Goal: Task Accomplishment & Management: Complete application form

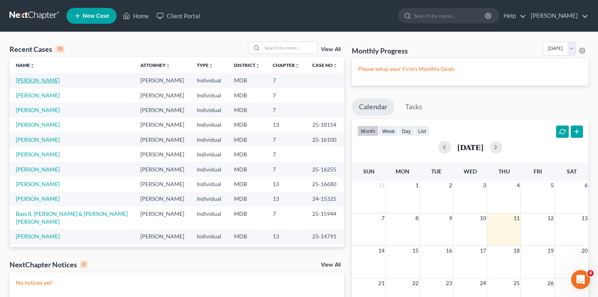
click at [40, 81] on link "[PERSON_NAME]" at bounding box center [38, 80] width 44 height 7
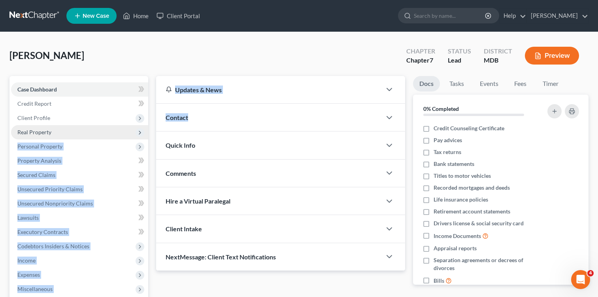
drag, startPoint x: 153, startPoint y: 135, endPoint x: 83, endPoint y: 131, distance: 69.7
click at [83, 131] on div "Petition Navigation Case Dashboard Payments Invoices Payments Payments Credit R…" at bounding box center [299, 233] width 587 height 314
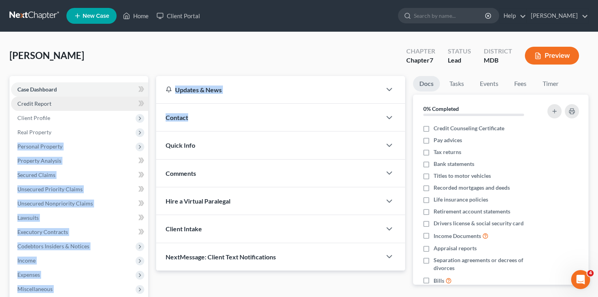
click at [87, 108] on link "Credit Report" at bounding box center [79, 104] width 137 height 14
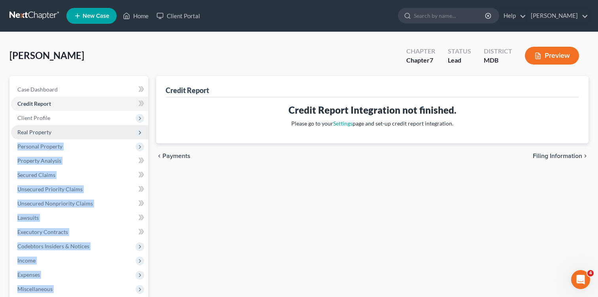
click at [88, 133] on span "Real Property" at bounding box center [79, 132] width 137 height 14
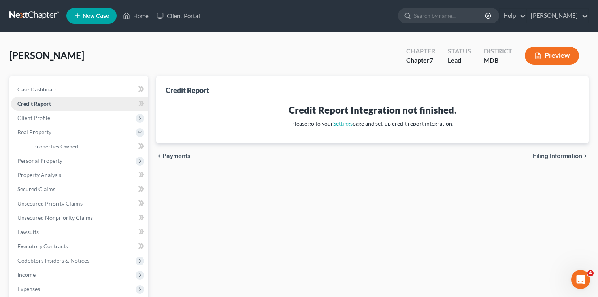
click at [114, 109] on ul "Case Dashboard Payments Invoices Payments Payments Credit Report Client Profile" at bounding box center [79, 217] width 137 height 271
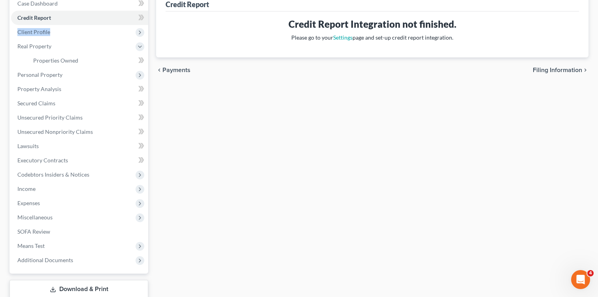
scroll to position [138, 0]
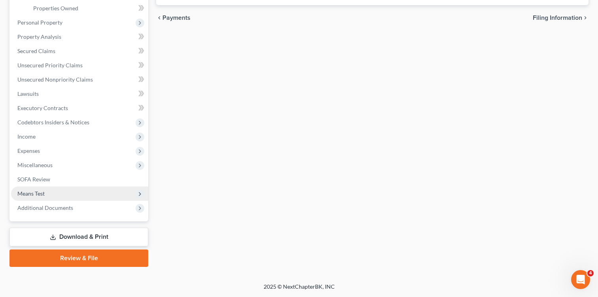
click at [30, 193] on span "Means Test" at bounding box center [30, 193] width 27 height 7
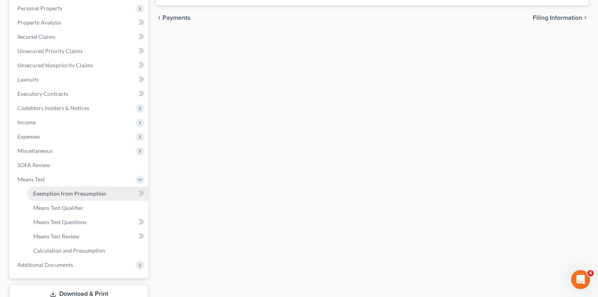
click at [71, 190] on span "Exemption from Presumption" at bounding box center [69, 193] width 73 height 7
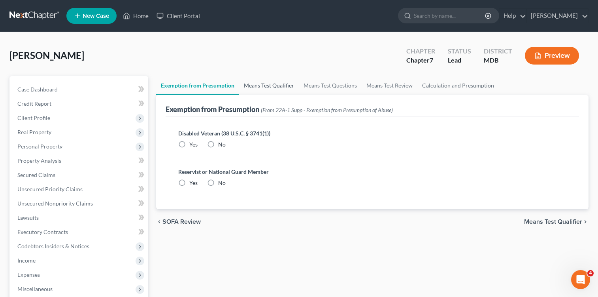
click at [262, 83] on link "Means Test Qualifier" at bounding box center [269, 85] width 60 height 19
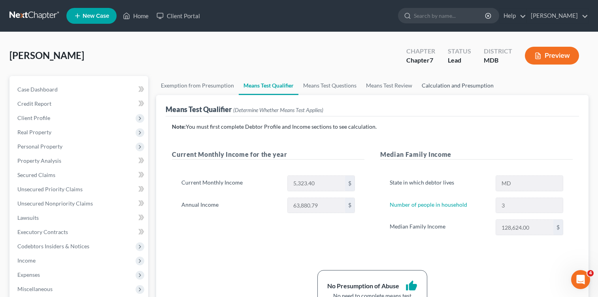
click at [458, 81] on link "Calculation and Presumption" at bounding box center [457, 85] width 81 height 19
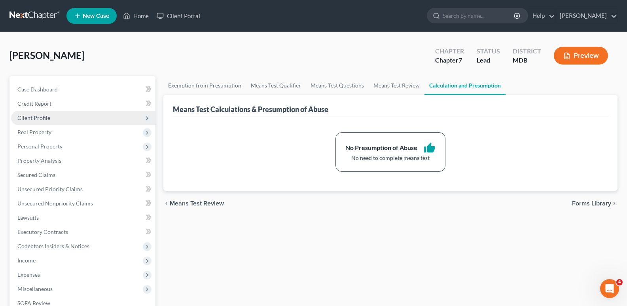
click at [40, 119] on span "Client Profile" at bounding box center [33, 117] width 33 height 7
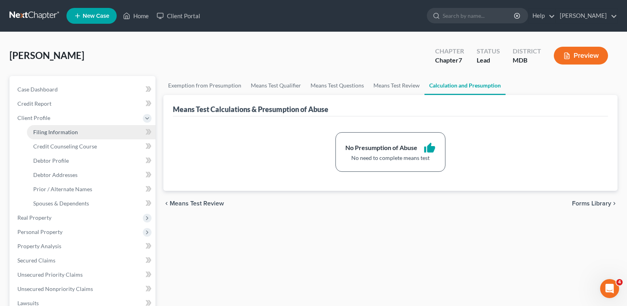
click at [57, 133] on span "Filing Information" at bounding box center [55, 132] width 45 height 7
select select "1"
select select "0"
select select "38"
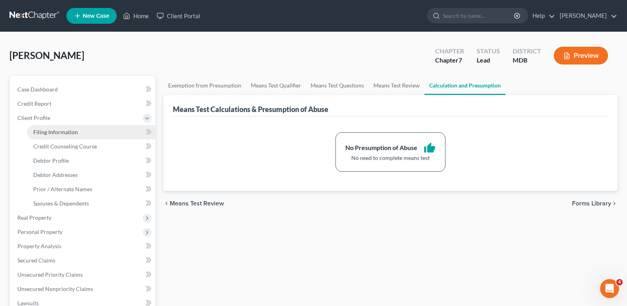
select select "0"
select select "21"
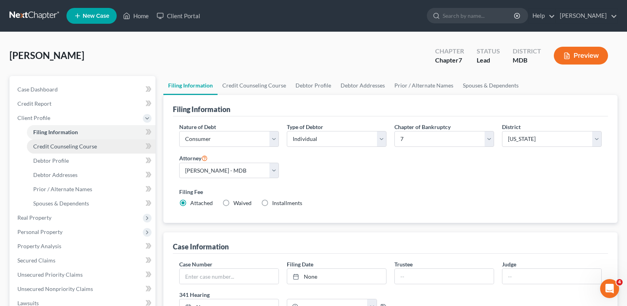
click at [75, 148] on span "Credit Counseling Course" at bounding box center [65, 146] width 64 height 7
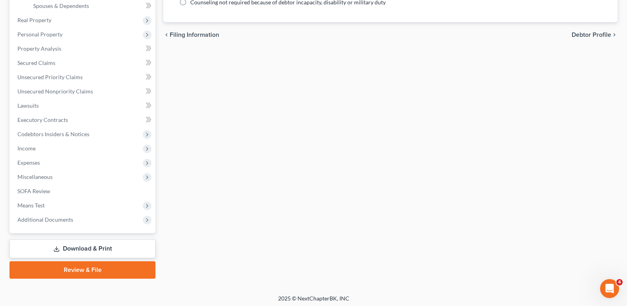
scroll to position [200, 0]
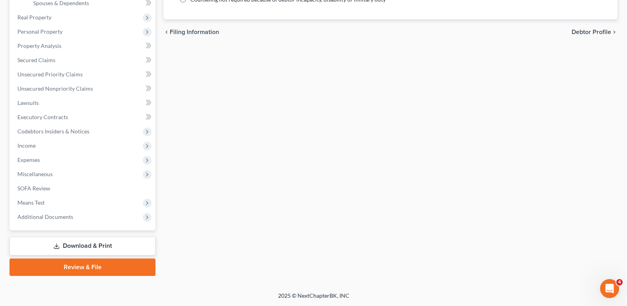
click at [123, 247] on link "Download & Print" at bounding box center [82, 246] width 146 height 19
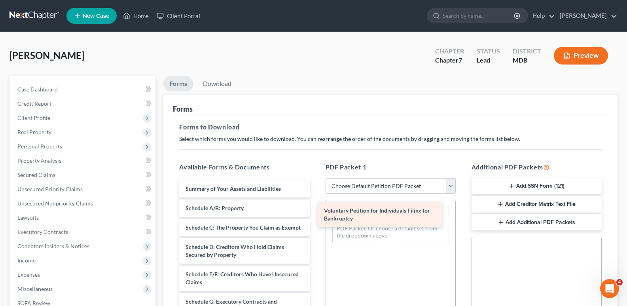
drag, startPoint x: 247, startPoint y: 189, endPoint x: 386, endPoint y: 210, distance: 140.5
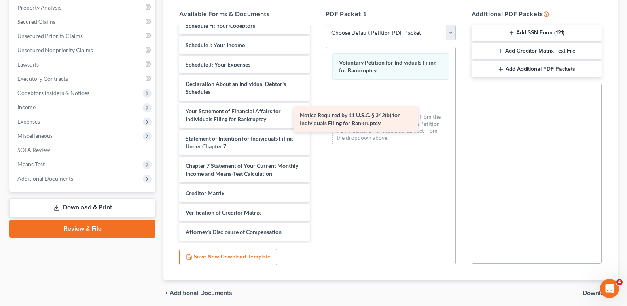
scroll to position [158, 0]
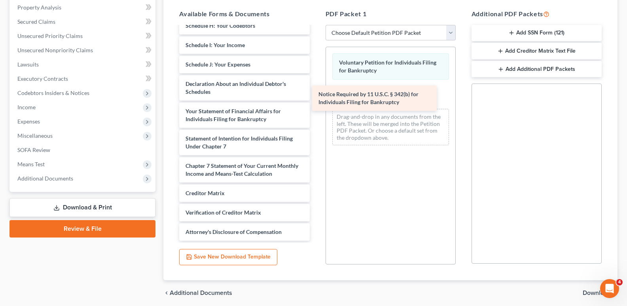
drag, startPoint x: 231, startPoint y: 213, endPoint x: 364, endPoint y: 103, distance: 172.7
click at [316, 103] on div "Notice Required by 11 U.S.C. § 342(b) for Individuals Filing for Bankruptcy Sum…" at bounding box center [244, 59] width 143 height 364
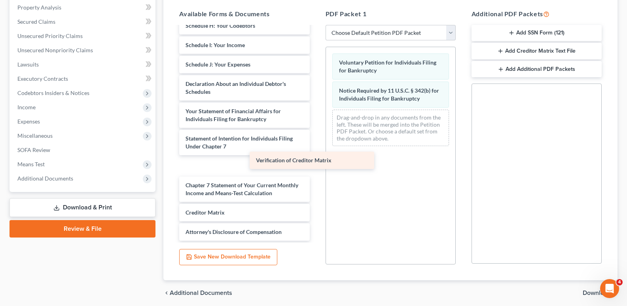
scroll to position [138, 0]
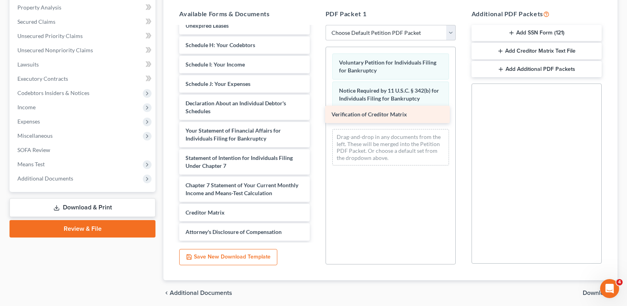
drag, startPoint x: 228, startPoint y: 213, endPoint x: 375, endPoint y: 115, distance: 176.2
click at [316, 115] on div "Verification of Creditor Matrix Summary of Your Assets and Liabilities Schedule…" at bounding box center [244, 68] width 143 height 344
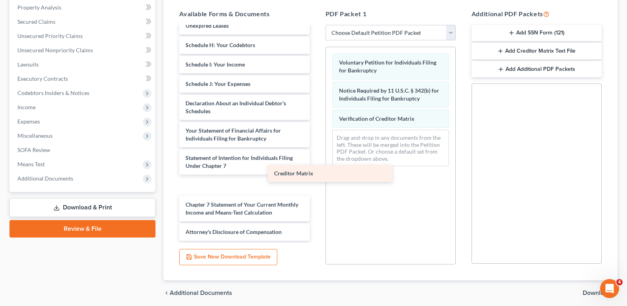
scroll to position [119, 0]
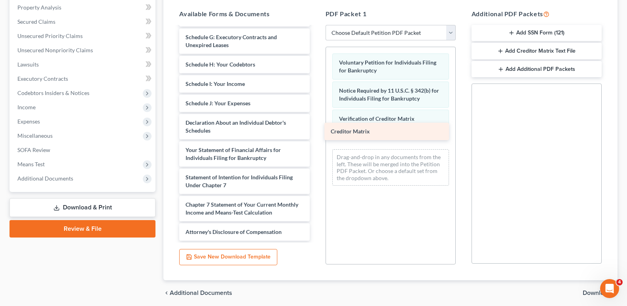
drag, startPoint x: 196, startPoint y: 213, endPoint x: 341, endPoint y: 132, distance: 166.3
click at [316, 132] on div "Creditor Matrix Summary of Your Assets and Liabilities Schedule A/B: Property S…" at bounding box center [244, 78] width 143 height 325
drag, startPoint x: 587, startPoint y: 292, endPoint x: 587, endPoint y: 286, distance: 5.1
click at [587, 287] on div "chevron_left Additional Documents Download chevron_right" at bounding box center [390, 292] width 454 height 25
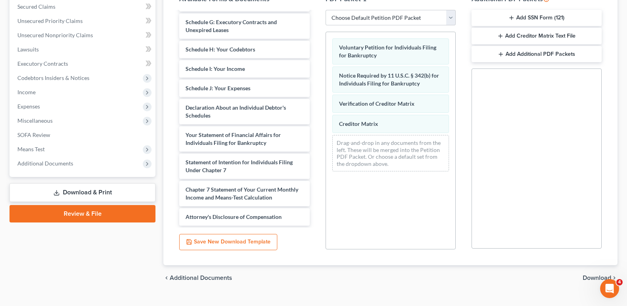
scroll to position [183, 0]
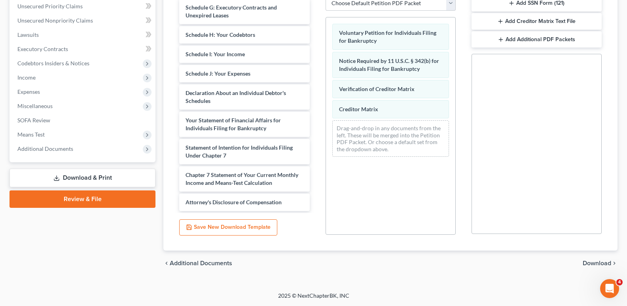
drag, startPoint x: 594, startPoint y: 262, endPoint x: 593, endPoint y: 258, distance: 4.1
click at [594, 261] on span "Download" at bounding box center [597, 263] width 28 height 6
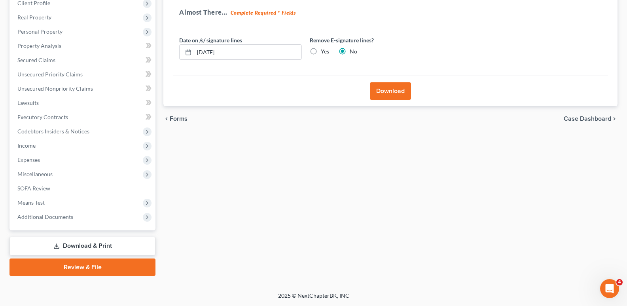
scroll to position [115, 0]
click at [389, 88] on button "Download" at bounding box center [390, 90] width 41 height 17
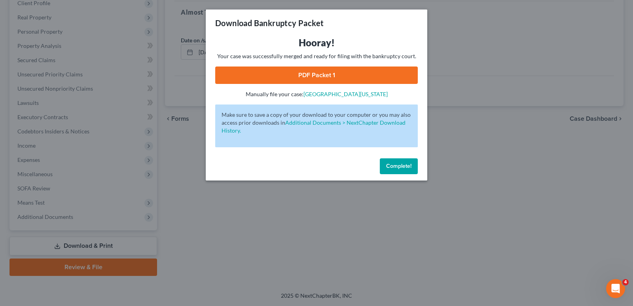
click at [326, 74] on link "PDF Packet 1" at bounding box center [316, 74] width 203 height 17
click at [404, 168] on span "Complete!" at bounding box center [398, 166] width 25 height 7
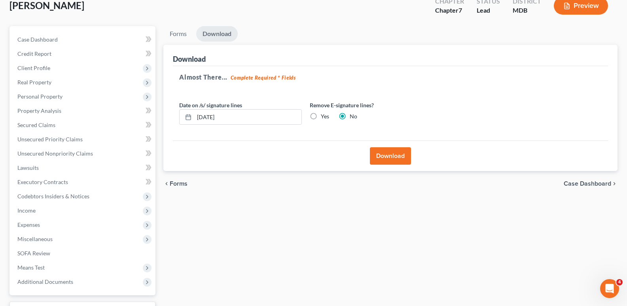
scroll to position [0, 0]
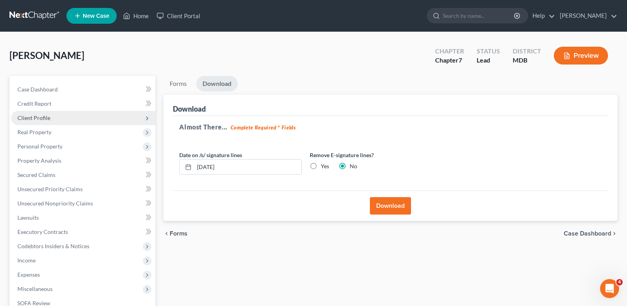
click at [42, 117] on span "Client Profile" at bounding box center [33, 117] width 33 height 7
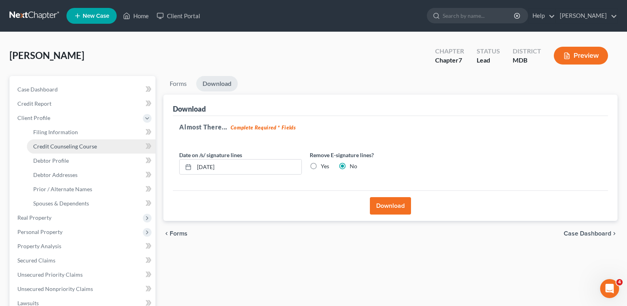
click at [66, 145] on span "Credit Counseling Course" at bounding box center [65, 146] width 64 height 7
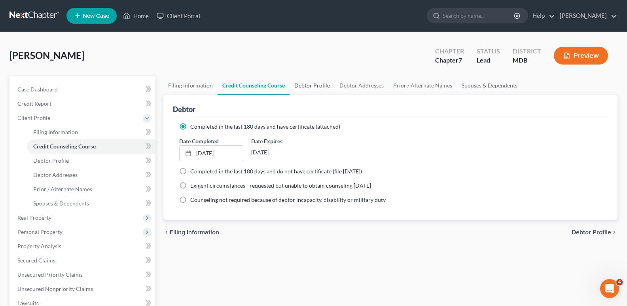
click at [305, 85] on link "Debtor Profile" at bounding box center [312, 85] width 45 height 19
select select "3"
select select "2"
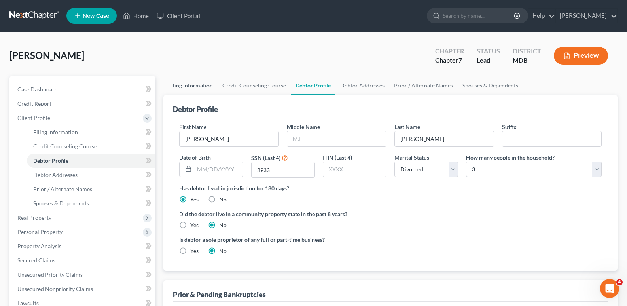
click at [192, 82] on link "Filing Information" at bounding box center [190, 85] width 54 height 19
select select "1"
select select "0"
select select "38"
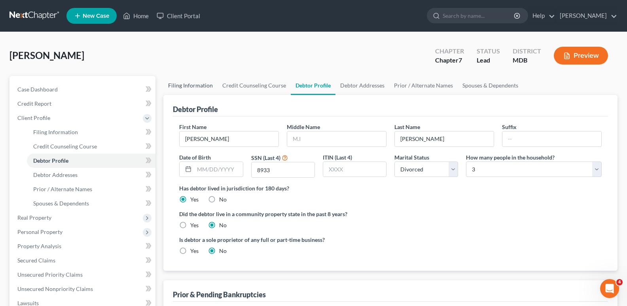
select select "0"
select select "21"
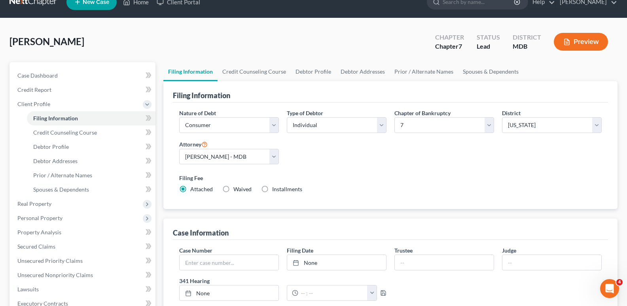
scroll to position [9, 0]
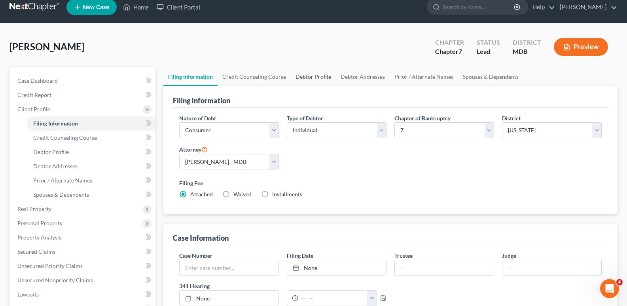
click at [317, 76] on link "Debtor Profile" at bounding box center [313, 76] width 45 height 19
select select "3"
select select "2"
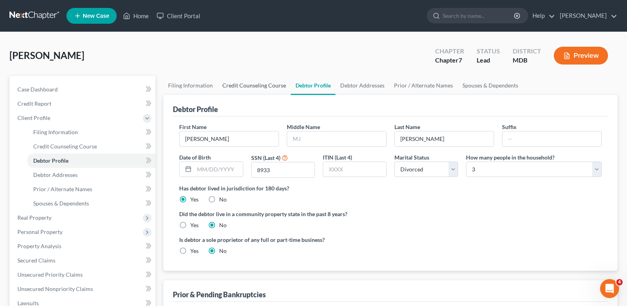
click at [258, 86] on link "Credit Counseling Course" at bounding box center [254, 85] width 73 height 19
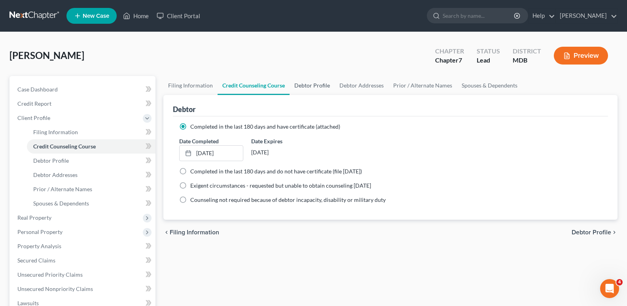
click at [308, 86] on link "Debtor Profile" at bounding box center [312, 85] width 45 height 19
select select "3"
select select "2"
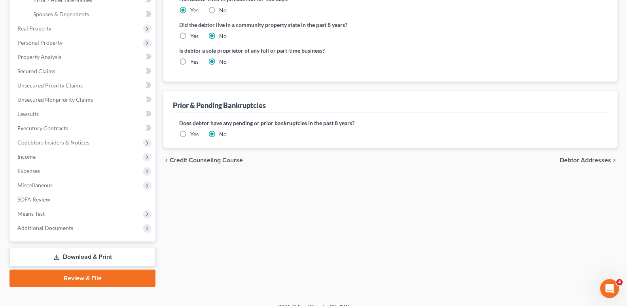
scroll to position [200, 0]
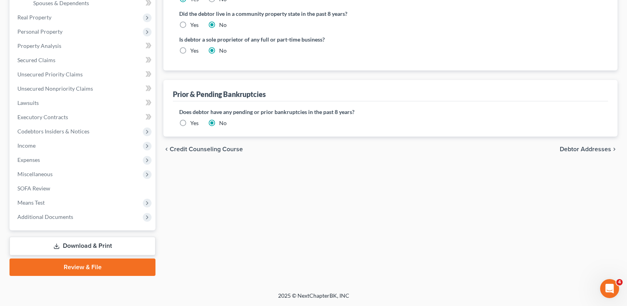
drag, startPoint x: 187, startPoint y: 129, endPoint x: 183, endPoint y: 125, distance: 6.2
click at [187, 130] on div "Does debtor have any pending or prior bankruptcies in the past 8 years? Are any…" at bounding box center [390, 118] width 435 height 35
click at [190, 123] on label "Yes" at bounding box center [194, 123] width 8 height 8
click at [193, 123] on input "Yes" at bounding box center [195, 121] width 5 height 5
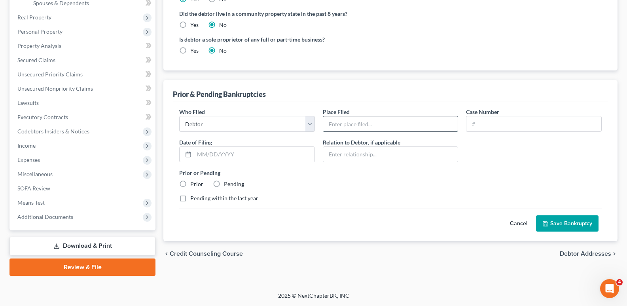
click at [349, 129] on input "text" at bounding box center [390, 123] width 135 height 15
type input "[GEOGRAPHIC_DATA][US_STATE]"
click at [199, 153] on input "text" at bounding box center [254, 154] width 120 height 15
type input "[DATE]"
click at [507, 122] on input "text" at bounding box center [533, 123] width 135 height 15
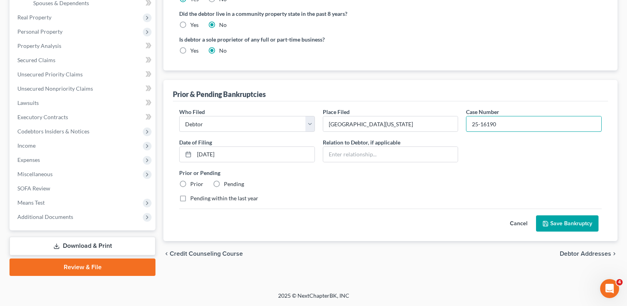
type input "25-16190"
click at [190, 186] on label "Prior" at bounding box center [196, 184] width 13 height 8
click at [193, 185] on input "Prior" at bounding box center [195, 182] width 5 height 5
radio input "true"
drag, startPoint x: 183, startPoint y: 186, endPoint x: 393, endPoint y: 176, distance: 210.3
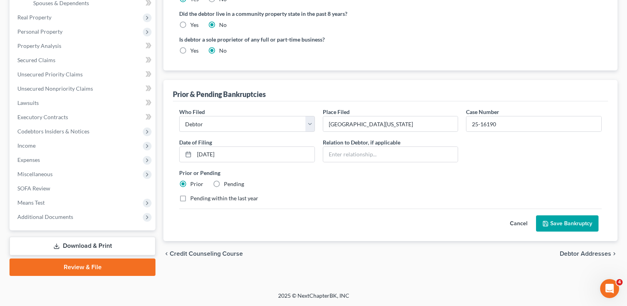
click at [393, 176] on label "Prior or Pending" at bounding box center [390, 173] width 422 height 8
click at [206, 153] on input "[DATE]" at bounding box center [254, 154] width 120 height 15
type input "[DATE]"
click at [292, 230] on div "Cancel Save Bankruptcy" at bounding box center [390, 219] width 422 height 23
click at [577, 222] on button "Save Bankruptcy" at bounding box center [567, 223] width 62 height 17
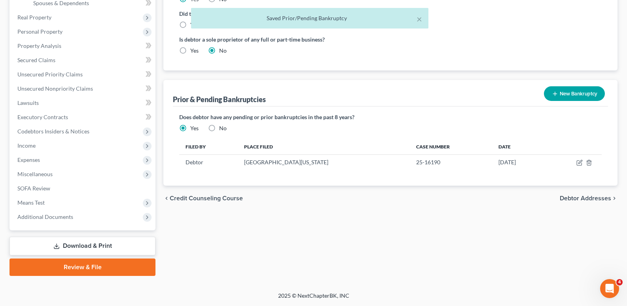
click at [103, 246] on link "Download & Print" at bounding box center [82, 246] width 146 height 19
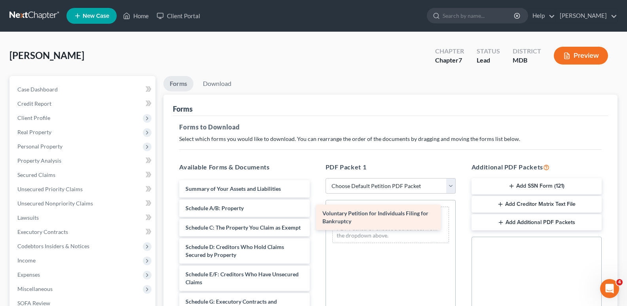
drag, startPoint x: 229, startPoint y: 186, endPoint x: 366, endPoint y: 211, distance: 139.0
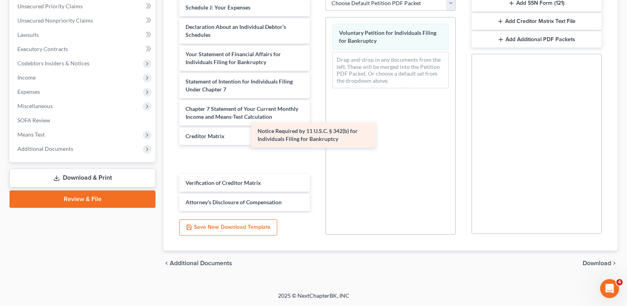
scroll to position [158, 0]
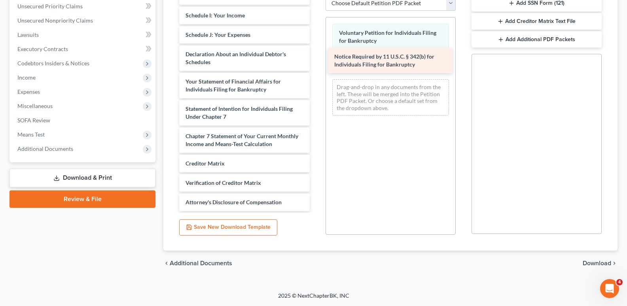
drag, startPoint x: 249, startPoint y: 181, endPoint x: 398, endPoint y: 63, distance: 190.0
click at [316, 63] on div "Notice Required by 11 U.S.C. § 342(b) for Individuals Filing for Bankruptcy Sum…" at bounding box center [244, 29] width 143 height 364
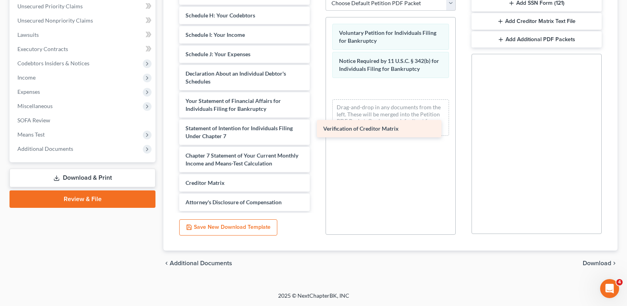
scroll to position [138, 0]
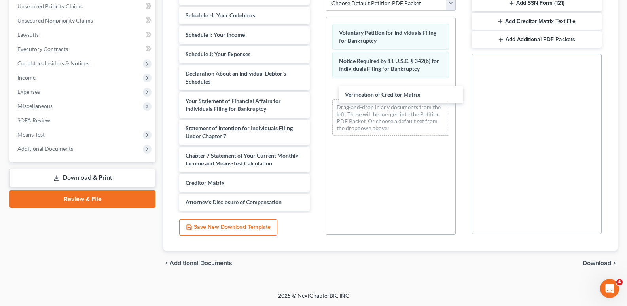
drag, startPoint x: 216, startPoint y: 184, endPoint x: 356, endPoint y: 99, distance: 163.8
click at [316, 96] on div "Verification of Creditor Matrix Summary of Your Assets and Liabilities Schedule…" at bounding box center [244, 39] width 143 height 344
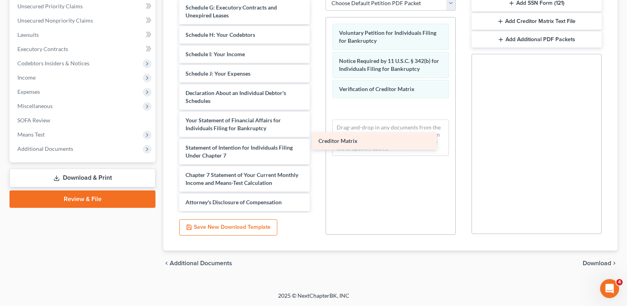
scroll to position [119, 0]
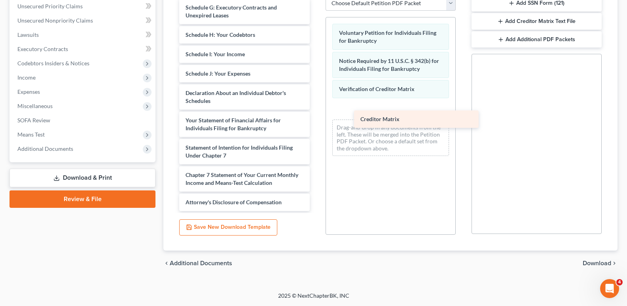
drag, startPoint x: 213, startPoint y: 182, endPoint x: 377, endPoint y: 115, distance: 176.4
click at [316, 117] on div "Creditor Matrix Summary of Your Assets and Liabilities Schedule A/B: Property S…" at bounding box center [244, 48] width 143 height 325
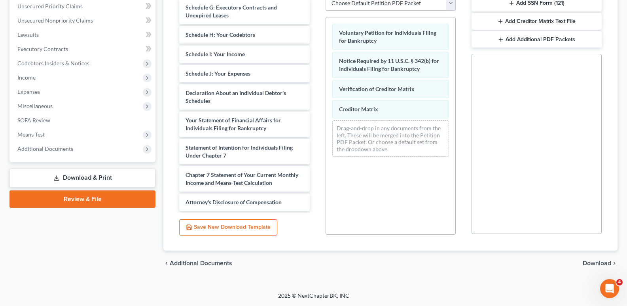
drag, startPoint x: 601, startPoint y: 261, endPoint x: 580, endPoint y: 240, distance: 29.9
click at [598, 258] on div "chevron_left Additional Documents Download chevron_right" at bounding box center [390, 262] width 454 height 25
click at [594, 262] on span "Download" at bounding box center [597, 263] width 28 height 6
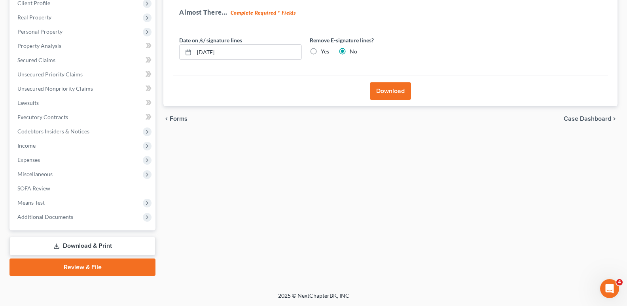
scroll to position [115, 0]
click at [382, 90] on button "Download" at bounding box center [390, 90] width 41 height 17
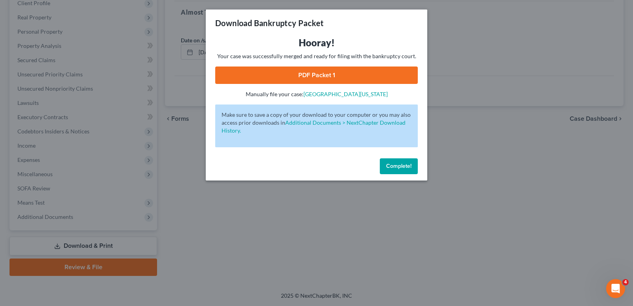
click at [315, 76] on link "PDF Packet 1" at bounding box center [316, 74] width 203 height 17
click at [398, 161] on button "Complete!" at bounding box center [399, 166] width 38 height 16
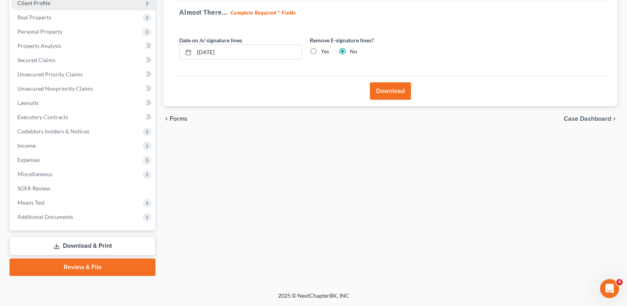
click at [40, 1] on span "Client Profile" at bounding box center [33, 3] width 33 height 7
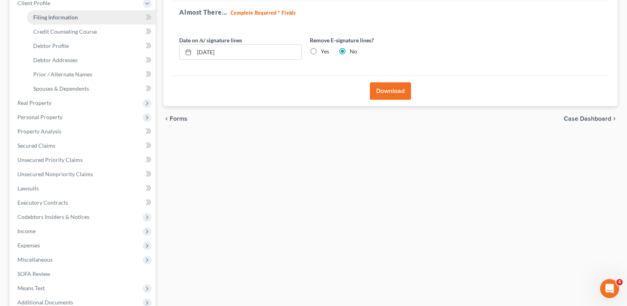
click at [38, 13] on link "Filing Information" at bounding box center [91, 17] width 129 height 14
select select "1"
select select "0"
select select "38"
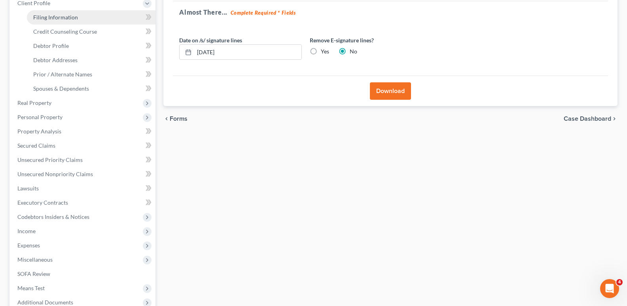
select select "0"
select select "21"
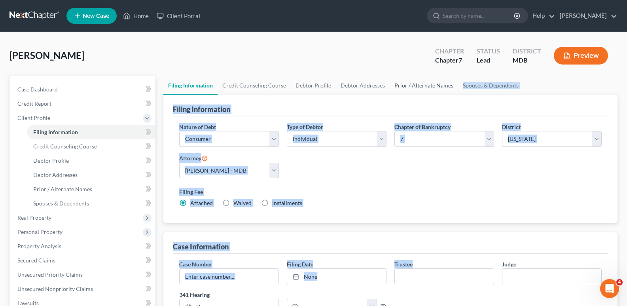
drag, startPoint x: 629, startPoint y: 15, endPoint x: 450, endPoint y: 90, distance: 194.8
click at [450, 90] on ui-view "Filing Information Credit Counseling Course Debtor Profile Debtor Addresses Pri…" at bounding box center [390, 291] width 454 height 431
click at [496, 195] on label "Filing Fee" at bounding box center [390, 191] width 422 height 8
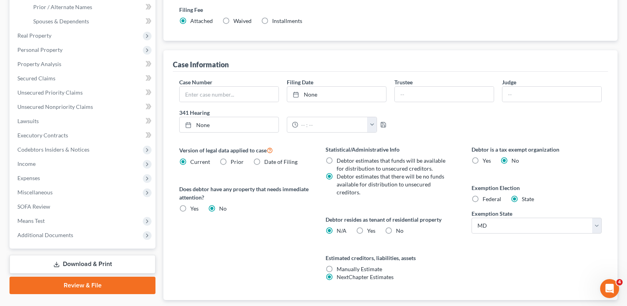
scroll to position [187, 0]
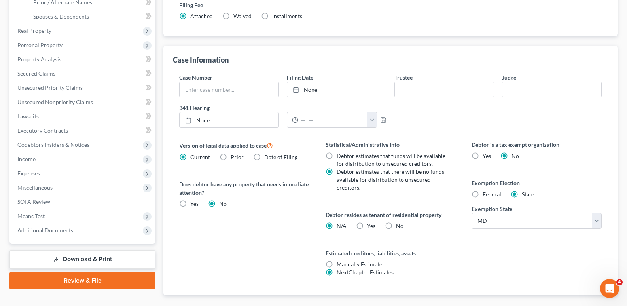
click at [81, 255] on link "Download & Print" at bounding box center [82, 259] width 146 height 19
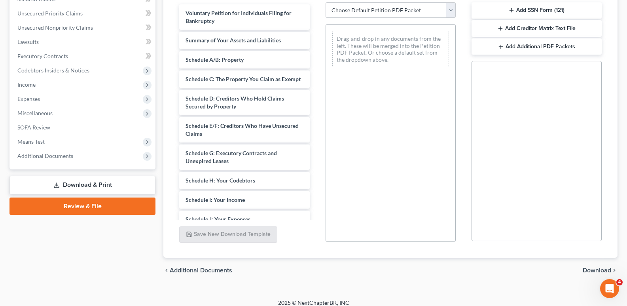
scroll to position [183, 0]
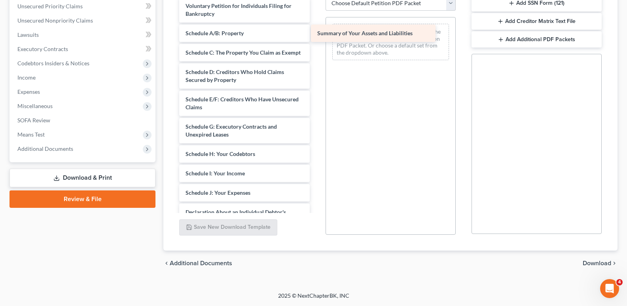
drag, startPoint x: 243, startPoint y: 33, endPoint x: 375, endPoint y: 33, distance: 131.7
click at [316, 33] on div "Summary of Your Assets and Liabilities Voluntary Petition for Individuals Filin…" at bounding box center [244, 196] width 143 height 399
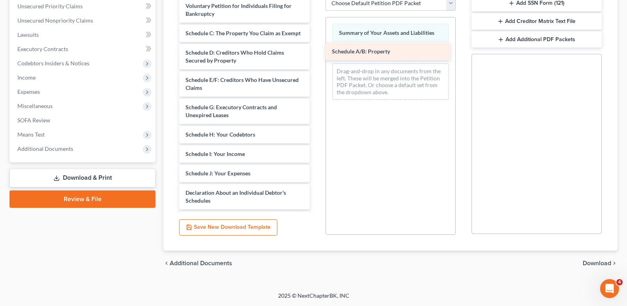
drag, startPoint x: 248, startPoint y: 30, endPoint x: 395, endPoint y: 49, distance: 147.5
click at [316, 49] on div "Schedule A/B: Property Voluntary Petition for Individuals Filing for Bankruptcy…" at bounding box center [244, 186] width 143 height 379
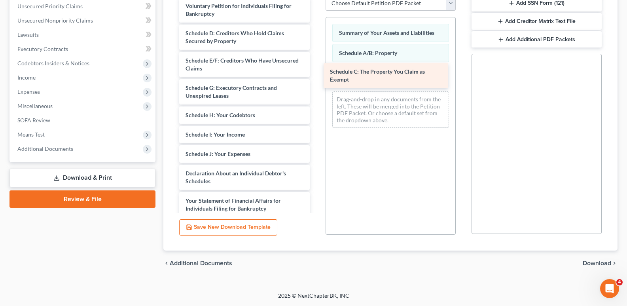
drag, startPoint x: 231, startPoint y: 32, endPoint x: 376, endPoint y: 70, distance: 150.1
click at [316, 70] on div "Schedule C: The Property You Claim as Exempt Voluntary Petition for Individuals…" at bounding box center [244, 177] width 143 height 360
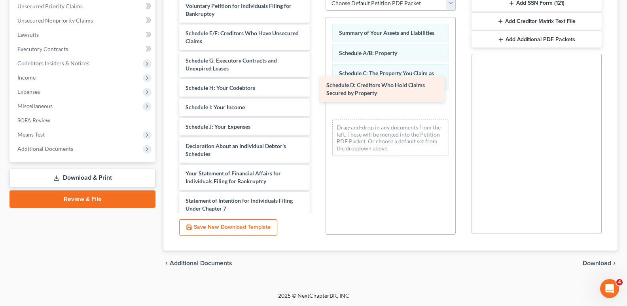
drag, startPoint x: 209, startPoint y: 32, endPoint x: 350, endPoint y: 84, distance: 150.0
click at [316, 84] on div "Schedule D: Creditors Who Hold Claims Secured by Property Voluntary Petition fo…" at bounding box center [244, 163] width 143 height 333
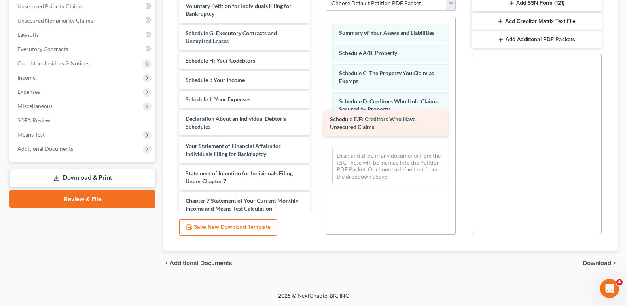
drag, startPoint x: 198, startPoint y: 30, endPoint x: 342, endPoint y: 116, distance: 168.0
click at [316, 116] on div "Schedule E/F: Creditors Who Have Unsecured Claims Voluntary Petition for Indivi…" at bounding box center [244, 149] width 143 height 305
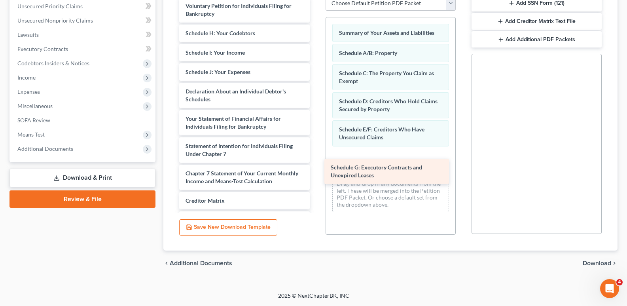
drag, startPoint x: 229, startPoint y: 35, endPoint x: 375, endPoint y: 169, distance: 198.2
click at [316, 169] on div "Schedule G: Executory Contracts and Unexpired Leases Voluntary Petition for Ind…" at bounding box center [244, 136] width 143 height 278
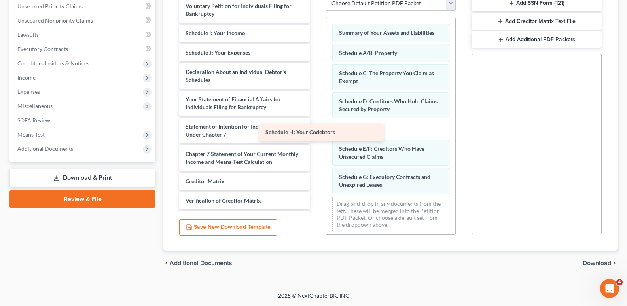
drag, startPoint x: 239, startPoint y: 30, endPoint x: 371, endPoint y: 190, distance: 207.6
click at [316, 187] on div "Schedule H: Your Codebtors Voluntary Petition for Individuals Filing for Bankru…" at bounding box center [244, 126] width 143 height 259
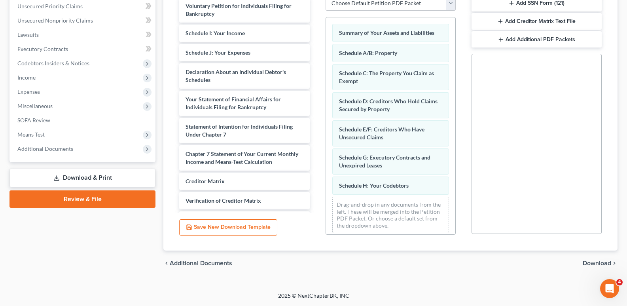
scroll to position [5, 0]
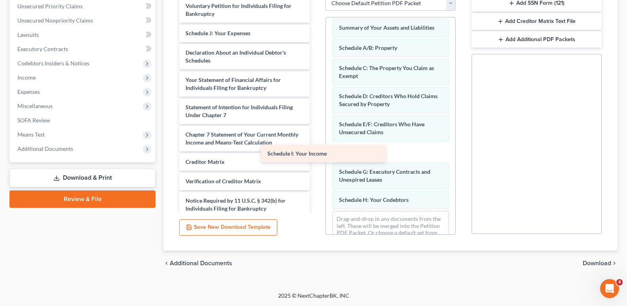
drag, startPoint x: 240, startPoint y: 35, endPoint x: 372, endPoint y: 193, distance: 205.8
click at [316, 190] on div "Schedule I: Your Income Voluntary Petition for Individuals Filing for Bankruptc…" at bounding box center [244, 116] width 143 height 239
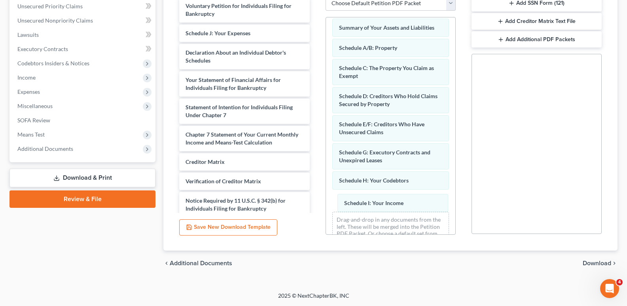
drag, startPoint x: 370, startPoint y: 181, endPoint x: 366, endPoint y: 195, distance: 14.3
click at [375, 204] on div "Schedule I: Your Income Summary of Your Assets and Liabilities Schedule A/B: Pr…" at bounding box center [390, 133] width 129 height 242
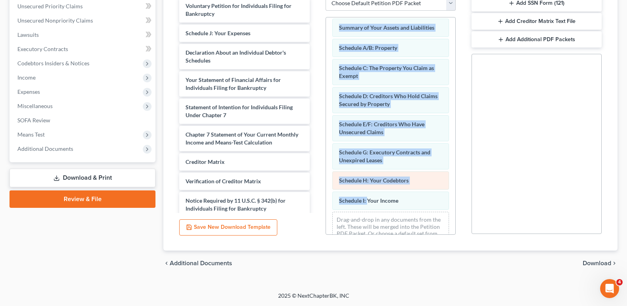
click at [415, 173] on div "Schedule H: Your Codebtors" at bounding box center [390, 180] width 117 height 18
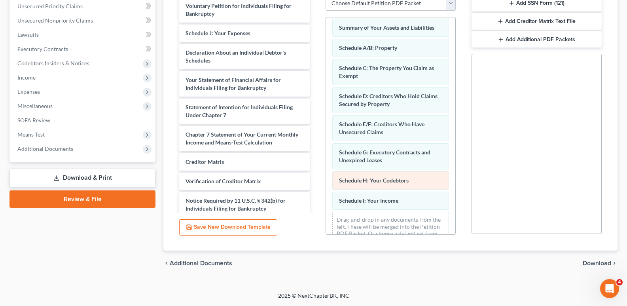
click at [426, 174] on div "Schedule H: Your Codebtors" at bounding box center [390, 180] width 117 height 18
click at [488, 164] on div "Social Security Number Statement of Social Security Number Creditor Matrix Text…" at bounding box center [536, 144] width 130 height 180
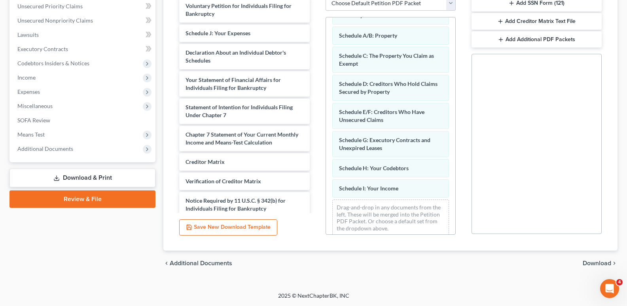
scroll to position [25, 0]
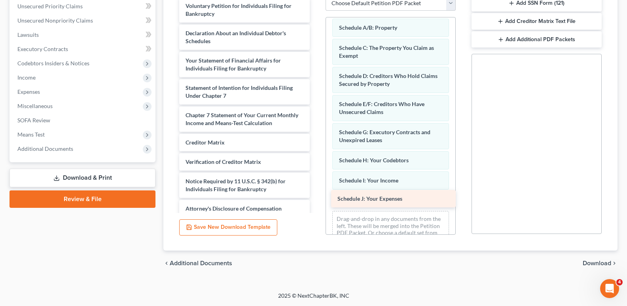
drag, startPoint x: 214, startPoint y: 32, endPoint x: 366, endPoint y: 191, distance: 219.6
click at [316, 191] on div "Schedule J: Your Expenses Voluntary Petition for Individuals Filing for Bankrup…" at bounding box center [244, 107] width 143 height 220
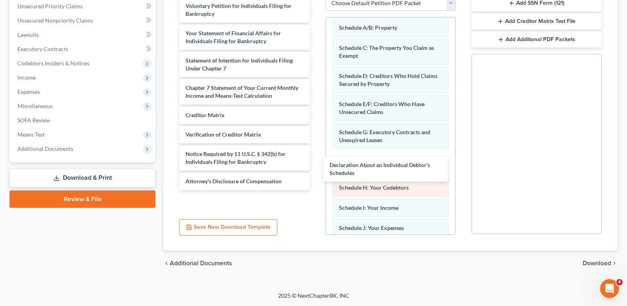
drag, startPoint x: 208, startPoint y: 33, endPoint x: 360, endPoint y: 193, distance: 220.5
click at [316, 184] on div "Declaration About an Individual Debtor's Schedules Voluntary Petition for Indiv…" at bounding box center [244, 93] width 143 height 193
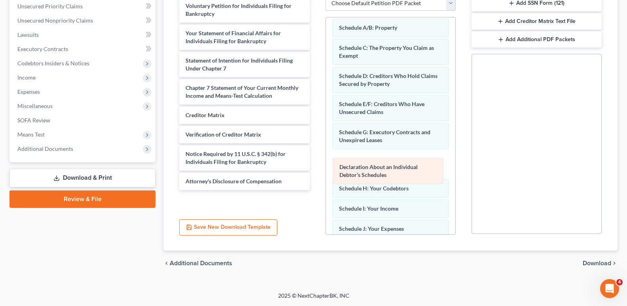
drag, startPoint x: 370, startPoint y: 165, endPoint x: 382, endPoint y: 219, distance: 54.6
click at [382, 213] on div "Declaration About an Individual Debtor's Schedules Summary of Your Assets and L…" at bounding box center [390, 137] width 129 height 290
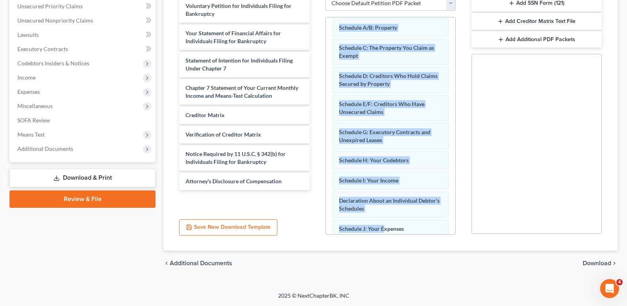
drag, startPoint x: 382, startPoint y: 219, endPoint x: 381, endPoint y: 229, distance: 10.7
click at [381, 240] on div "Drag-and-drop in any documents from the left. These will be merged into the Pet…" at bounding box center [390, 258] width 117 height 36
click at [418, 162] on div "Summary of Your Assets and Liabilities Schedule A/B: Property Schedule C: The P…" at bounding box center [390, 137] width 129 height 290
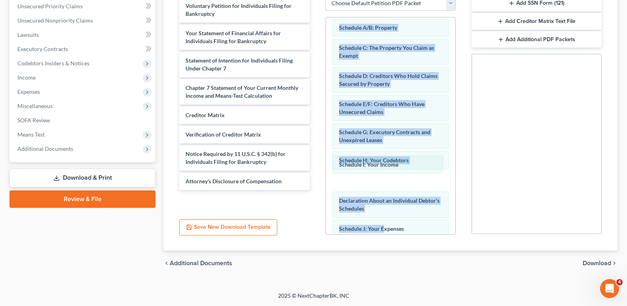
scroll to position [41, 0]
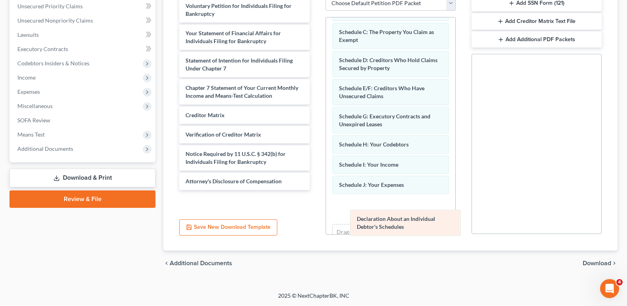
drag, startPoint x: 373, startPoint y: 187, endPoint x: 396, endPoint y: 234, distance: 52.7
click at [396, 233] on div "Declaration About an Individual Debtor's Schedules Summary of Your Assets and L…" at bounding box center [390, 121] width 129 height 290
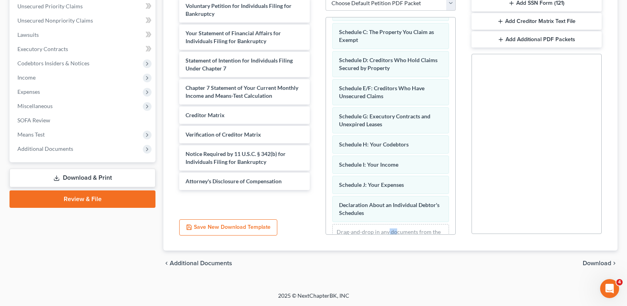
scroll to position [44, 0]
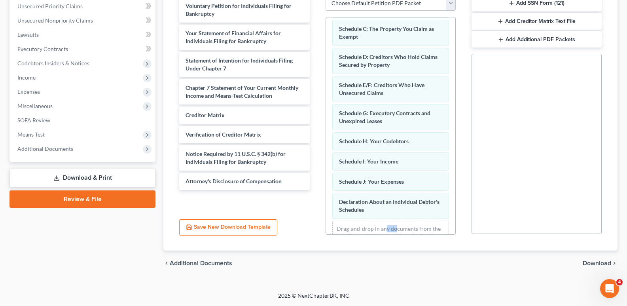
drag, startPoint x: 396, startPoint y: 234, endPoint x: 386, endPoint y: 220, distance: 17.0
click at [386, 220] on div "Summary of Your Assets and Liabilities Schedule A/B: Property Schedule C: The P…" at bounding box center [390, 118] width 129 height 290
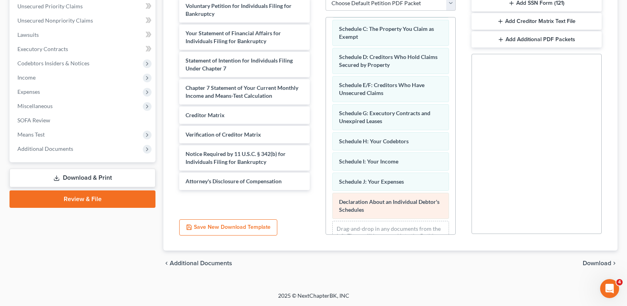
click at [435, 212] on div "Declaration About an Individual Debtor's Schedules" at bounding box center [390, 206] width 117 height 26
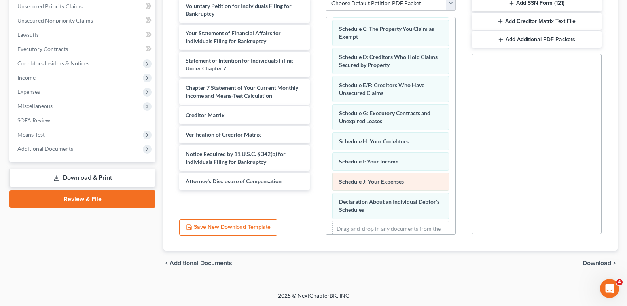
click at [422, 186] on div "Schedule J: Your Expenses" at bounding box center [390, 181] width 117 height 18
click at [292, 211] on div "Voluntary Petition for Individuals Filing for Bankruptcy Your Statement of Fina…" at bounding box center [244, 104] width 143 height 218
click at [599, 263] on span "Download" at bounding box center [597, 263] width 28 height 6
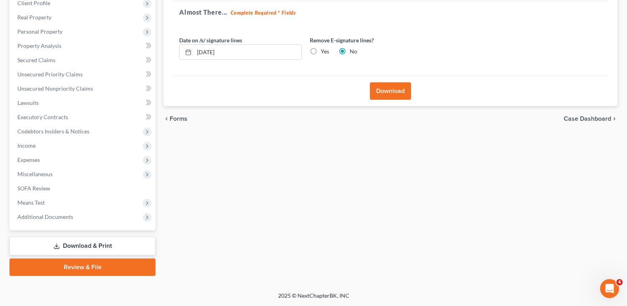
scroll to position [115, 0]
click at [389, 91] on button "Download" at bounding box center [390, 90] width 41 height 17
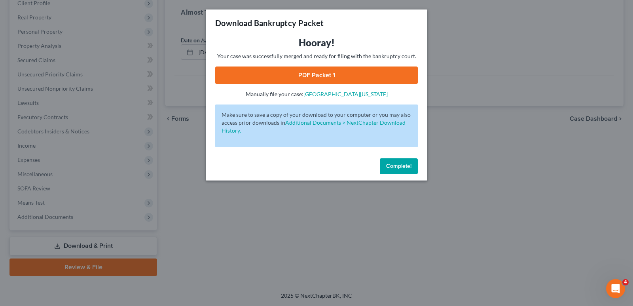
click at [320, 72] on link "PDF Packet 1" at bounding box center [316, 74] width 203 height 17
click at [400, 168] on span "Complete!" at bounding box center [398, 166] width 25 height 7
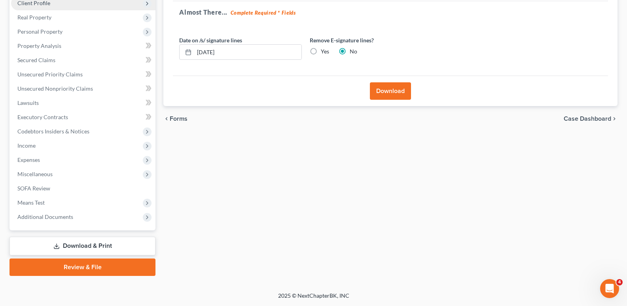
click at [38, 4] on span "Client Profile" at bounding box center [33, 3] width 33 height 7
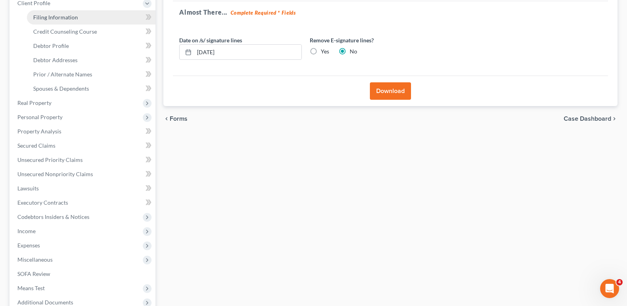
click at [48, 16] on span "Filing Information" at bounding box center [55, 17] width 45 height 7
select select "1"
select select "0"
select select "38"
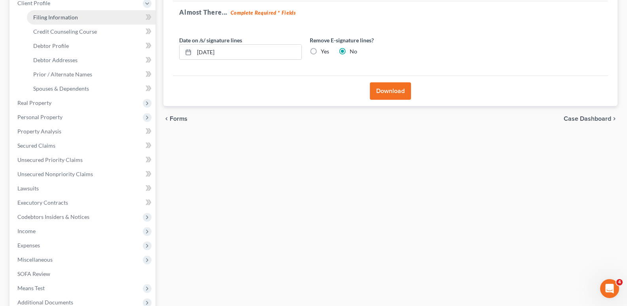
select select "0"
select select "21"
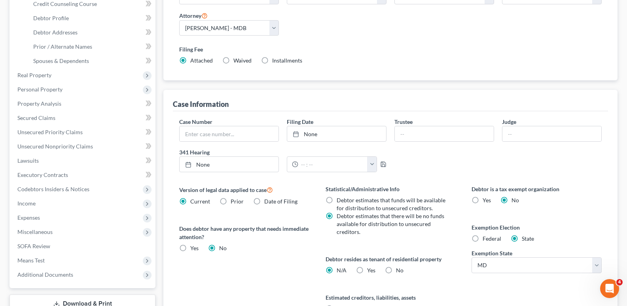
scroll to position [231, 0]
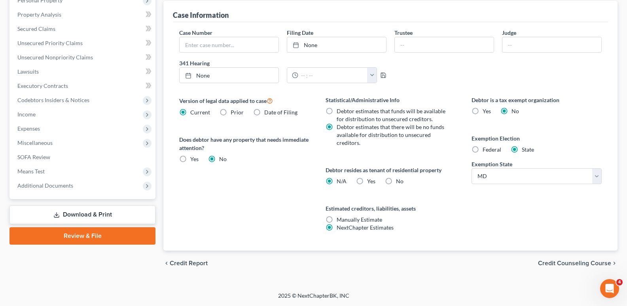
click at [91, 215] on link "Download & Print" at bounding box center [82, 214] width 146 height 19
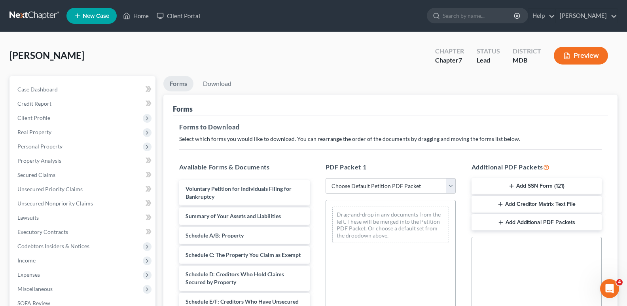
click at [604, 60] on div "[PERSON_NAME] Upgraded Chapter Chapter 7 Status Lead District MDB Preview Petit…" at bounding box center [313, 253] width 627 height 442
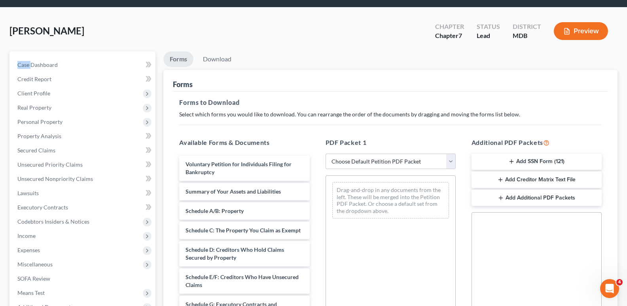
scroll to position [69, 0]
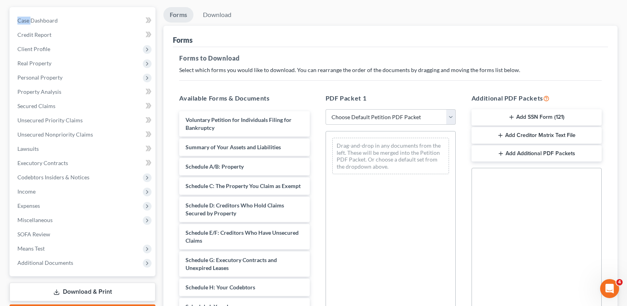
click at [604, 138] on div "[PERSON_NAME] Upgraded Chapter Chapter 7 Status Lead District MDB Preview Petit…" at bounding box center [313, 184] width 627 height 442
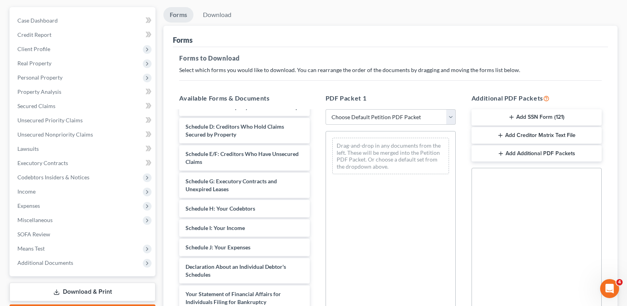
scroll to position [97, 0]
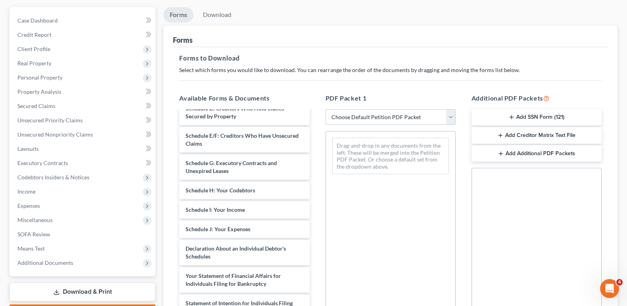
drag, startPoint x: 322, startPoint y: 225, endPoint x: 322, endPoint y: 251, distance: 25.7
click at [322, 243] on div "PDF Packet 1 Choose Default Petition PDF Packet Complete Bankruptcy Petition (a…" at bounding box center [391, 221] width 146 height 268
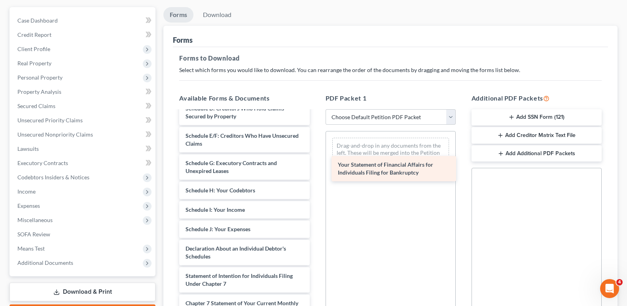
drag, startPoint x: 234, startPoint y: 291, endPoint x: 385, endPoint y: 172, distance: 192.7
click at [316, 172] on div "Your Statement of Financial Affairs for Individuals Filing for Bankruptcy Volun…" at bounding box center [244, 209] width 143 height 391
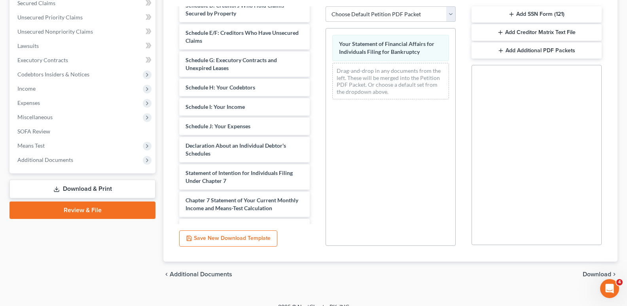
scroll to position [181, 0]
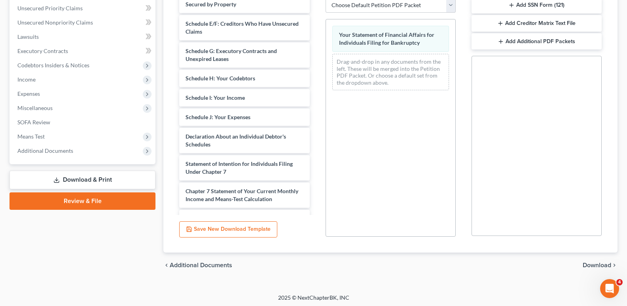
drag, startPoint x: 594, startPoint y: 267, endPoint x: 593, endPoint y: 262, distance: 4.5
click at [594, 267] on span "Download" at bounding box center [597, 265] width 28 height 6
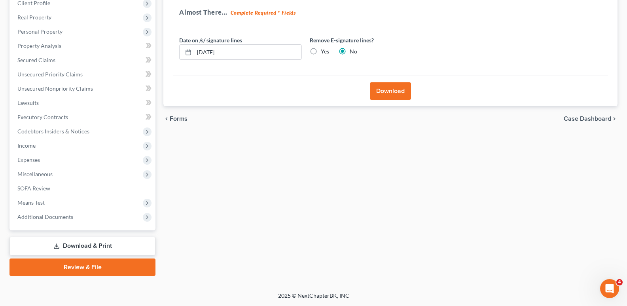
scroll to position [115, 0]
click at [388, 91] on button "Download" at bounding box center [390, 90] width 41 height 17
click at [391, 86] on button "Download" at bounding box center [390, 90] width 41 height 17
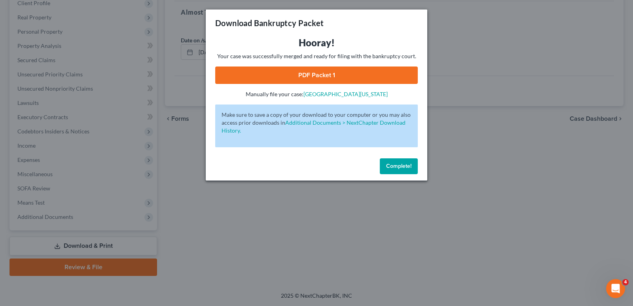
click at [323, 78] on link "PDF Packet 1" at bounding box center [316, 74] width 203 height 17
click at [392, 167] on span "Complete!" at bounding box center [398, 166] width 25 height 7
click at [395, 169] on span "Complete!" at bounding box center [398, 166] width 25 height 7
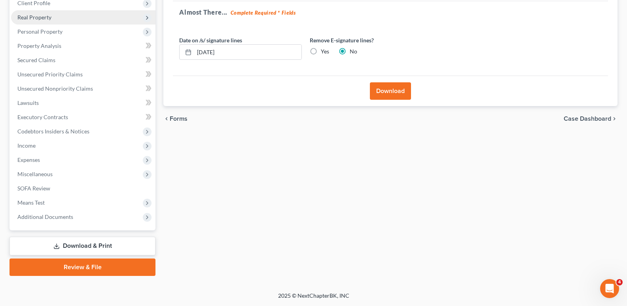
click at [41, 14] on span "Real Property" at bounding box center [34, 17] width 34 height 7
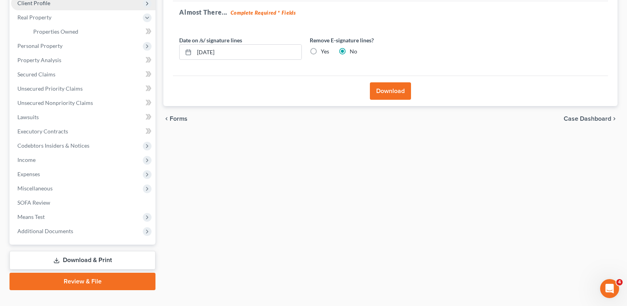
click at [43, 4] on span "Client Profile" at bounding box center [33, 3] width 33 height 7
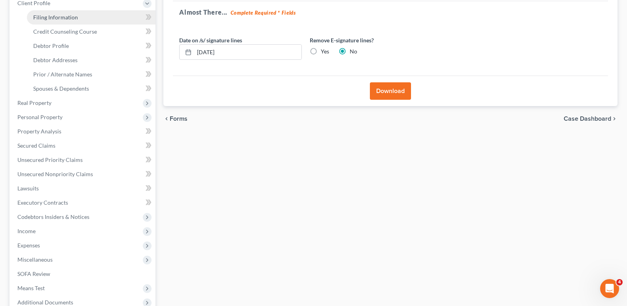
click at [49, 16] on span "Filing Information" at bounding box center [55, 17] width 45 height 7
select select "1"
select select "0"
select select "38"
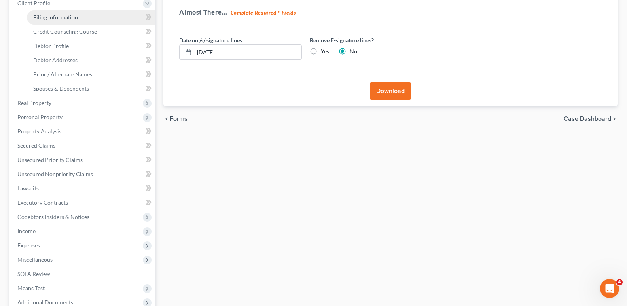
select select "0"
select select "21"
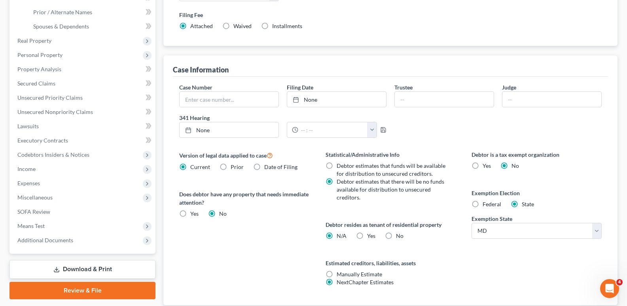
scroll to position [181, 0]
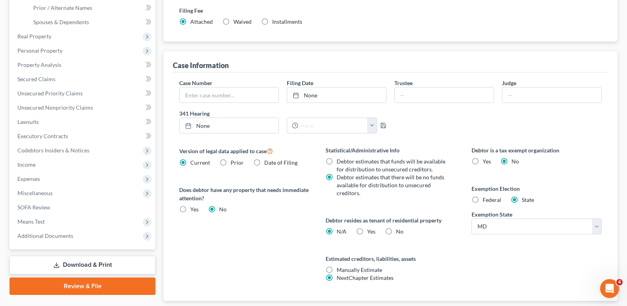
click at [85, 268] on link "Download & Print" at bounding box center [82, 265] width 146 height 19
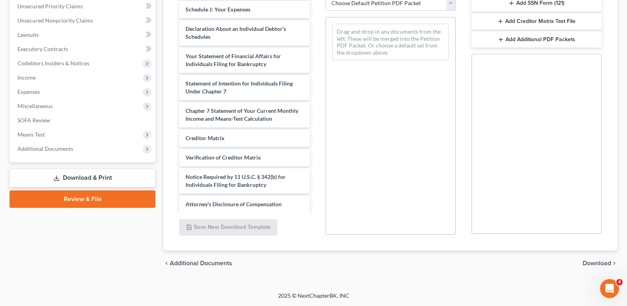
scroll to position [203, 0]
click at [310, 193] on div "Voluntary Petition for Individuals Filing for Bankruptcy Summary of Your Assets…" at bounding box center [244, 3] width 143 height 418
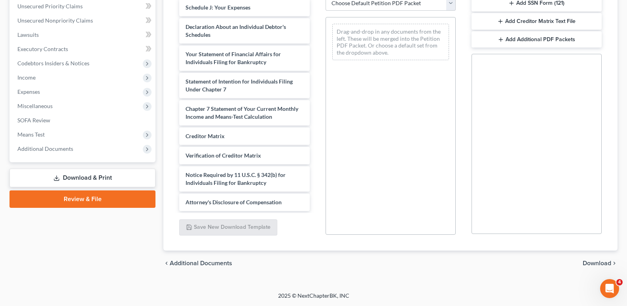
click at [318, 207] on div "PDF Packet 1 Choose Default Petition PDF Packet Complete Bankruptcy Petition (a…" at bounding box center [391, 107] width 146 height 268
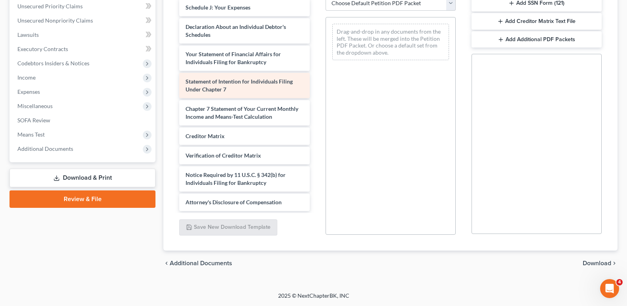
click at [236, 83] on span "Statement of Intention for Individuals Filing Under Chapter 7" at bounding box center [239, 85] width 107 height 15
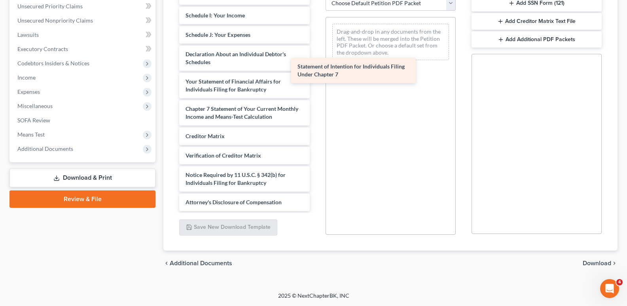
scroll to position [185, 0]
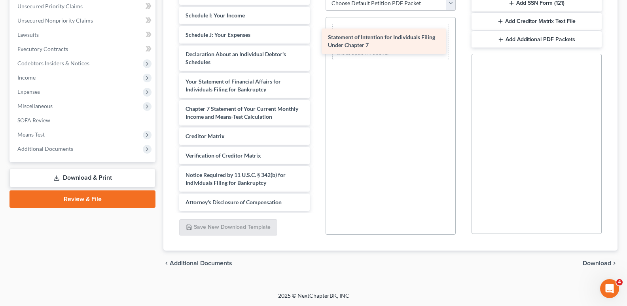
drag, startPoint x: 233, startPoint y: 80, endPoint x: 376, endPoint y: 34, distance: 150.2
click at [316, 34] on div "Statement of Intention for Individuals Filing Under Chapter 7 Voluntary Petitio…" at bounding box center [244, 15] width 143 height 391
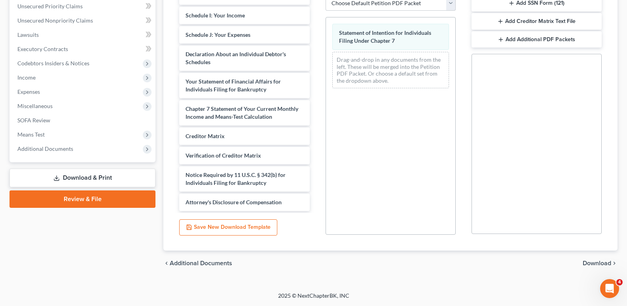
click at [599, 262] on span "Download" at bounding box center [597, 263] width 28 height 6
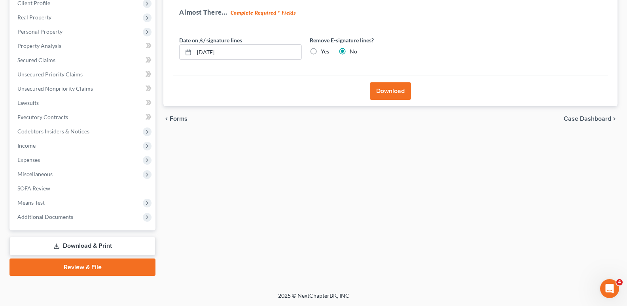
scroll to position [115, 0]
click at [386, 88] on button "Download" at bounding box center [390, 90] width 41 height 17
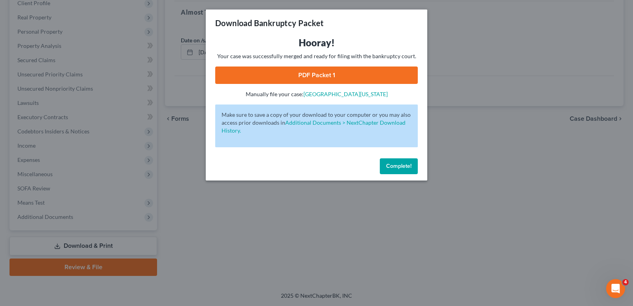
click at [337, 76] on link "PDF Packet 1" at bounding box center [316, 74] width 203 height 17
drag, startPoint x: 398, startPoint y: 169, endPoint x: 394, endPoint y: 163, distance: 6.3
click at [397, 167] on span "Complete!" at bounding box center [398, 166] width 25 height 7
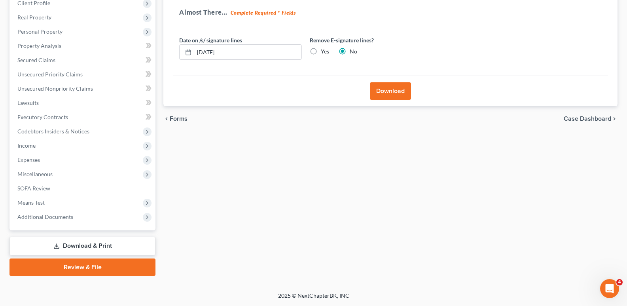
drag, startPoint x: 343, startPoint y: 158, endPoint x: 340, endPoint y: 152, distance: 6.2
click at [343, 155] on div "Forms Download Forms Forms to Download Select which forms you would like to dow…" at bounding box center [390, 118] width 462 height 314
click at [40, 2] on span "Client Profile" at bounding box center [33, 3] width 33 height 7
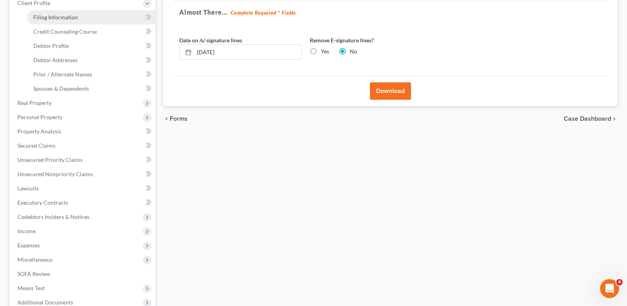
click at [48, 14] on span "Filing Information" at bounding box center [55, 17] width 45 height 7
select select "1"
select select "0"
select select "38"
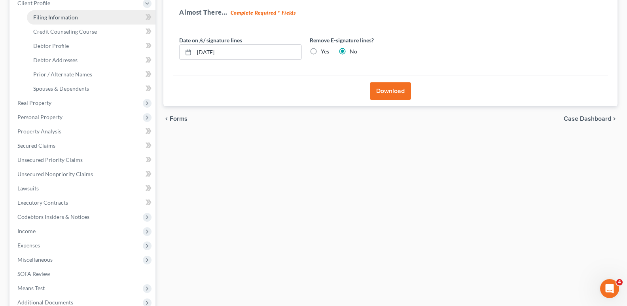
select select "0"
select select "21"
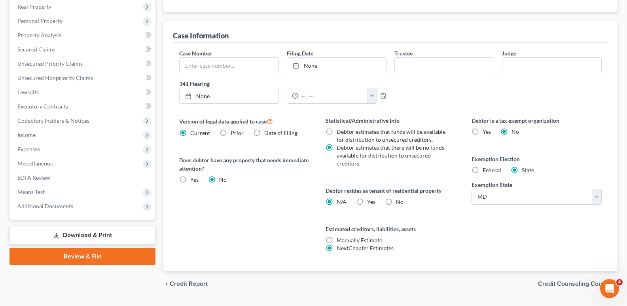
scroll to position [212, 0]
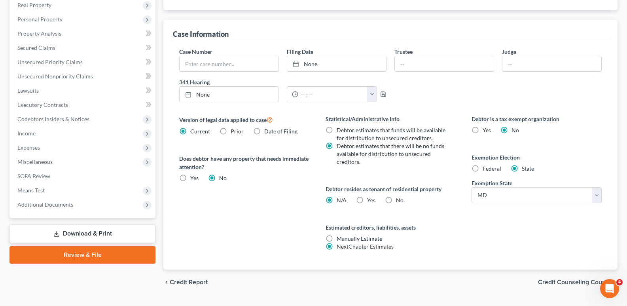
click at [92, 228] on link "Download & Print" at bounding box center [82, 233] width 146 height 19
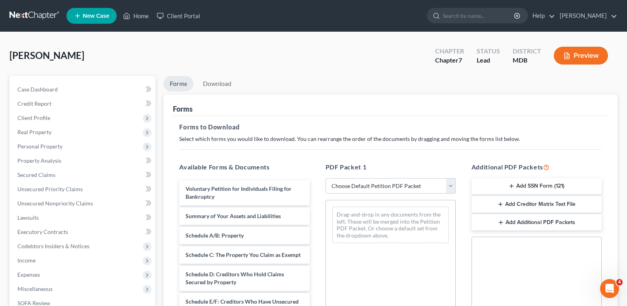
click at [540, 182] on button "Add SSN Form (121)" at bounding box center [536, 186] width 130 height 17
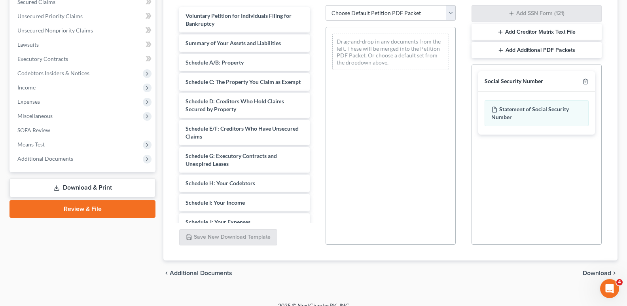
scroll to position [174, 0]
click at [589, 271] on span "Download" at bounding box center [597, 272] width 28 height 6
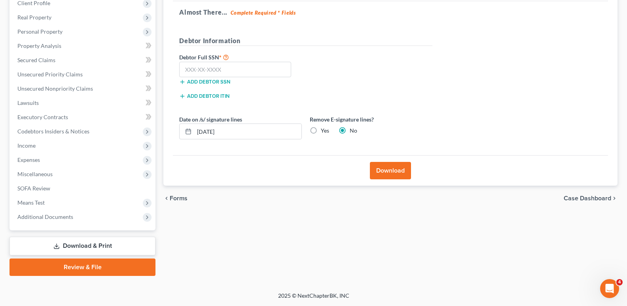
scroll to position [115, 0]
click at [227, 72] on input "text" at bounding box center [235, 70] width 112 height 16
type input "219-89-8933"
click at [398, 170] on button "Download" at bounding box center [390, 170] width 41 height 17
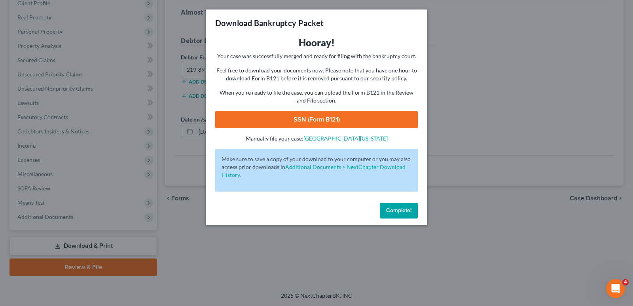
click at [330, 114] on link "SSN (Form B121)" at bounding box center [316, 119] width 203 height 17
click at [403, 212] on span "Complete!" at bounding box center [398, 210] width 25 height 7
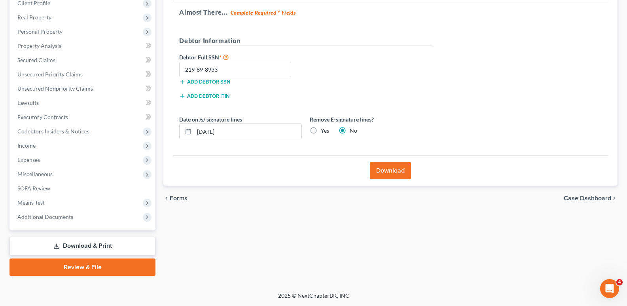
click at [132, 243] on link "Download & Print" at bounding box center [82, 246] width 146 height 19
click at [42, 4] on span "Client Profile" at bounding box center [33, 3] width 33 height 7
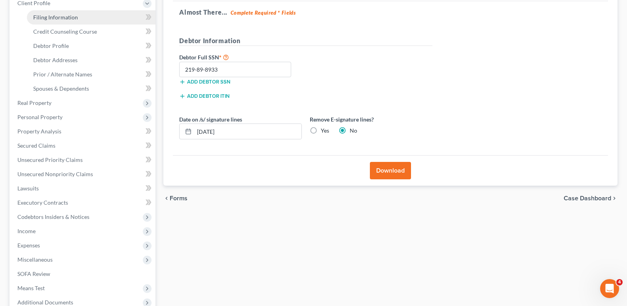
click at [55, 14] on span "Filing Information" at bounding box center [55, 17] width 45 height 7
select select "1"
select select "0"
select select "38"
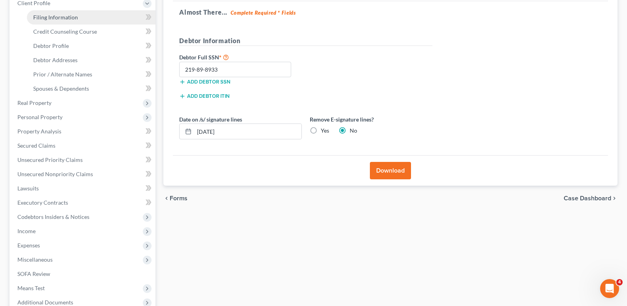
select select "0"
select select "21"
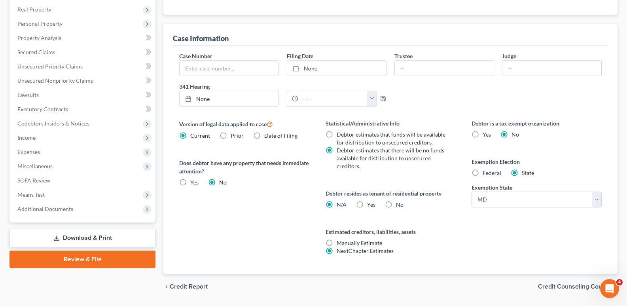
scroll to position [204, 0]
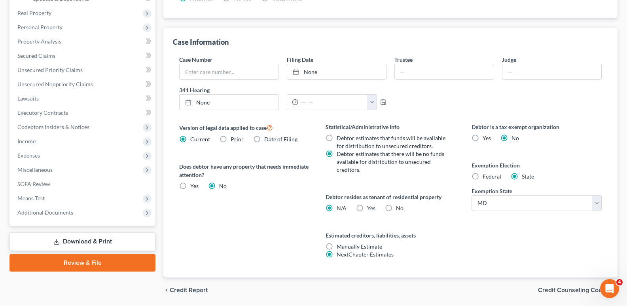
click at [110, 240] on link "Download & Print" at bounding box center [82, 241] width 146 height 19
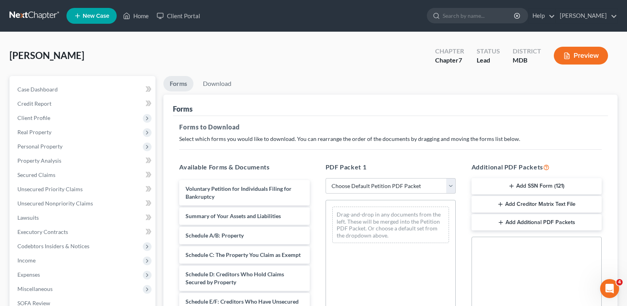
click at [501, 203] on icon "button" at bounding box center [500, 204] width 6 height 6
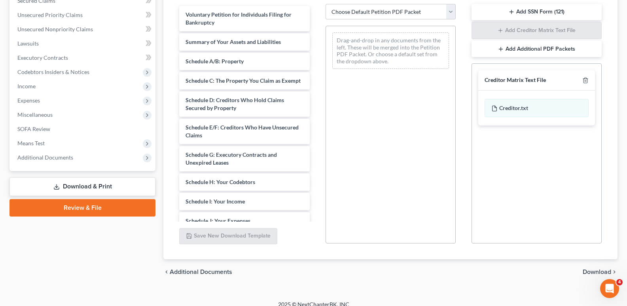
scroll to position [183, 0]
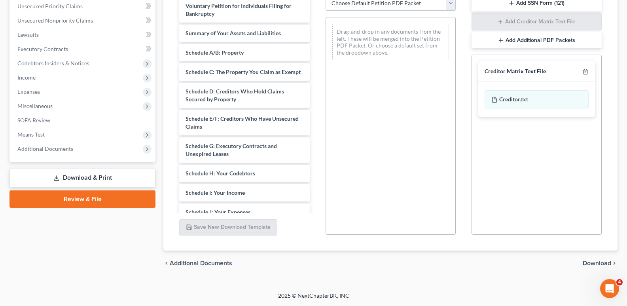
click at [604, 261] on span "Download" at bounding box center [597, 263] width 28 height 6
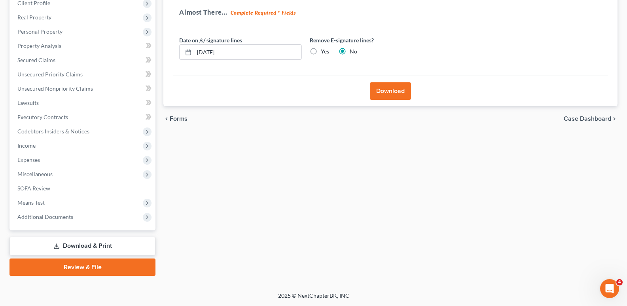
scroll to position [115, 0]
click at [394, 87] on button "Download" at bounding box center [390, 90] width 41 height 17
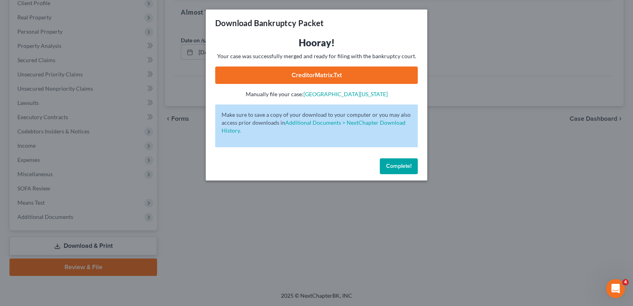
click at [314, 76] on link "CreditorMatrix.txt" at bounding box center [316, 74] width 203 height 17
click at [400, 167] on span "Complete!" at bounding box center [398, 166] width 25 height 7
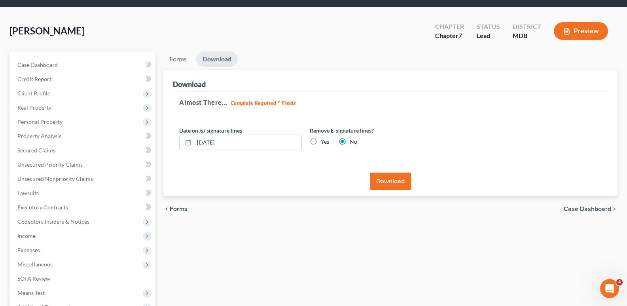
scroll to position [0, 0]
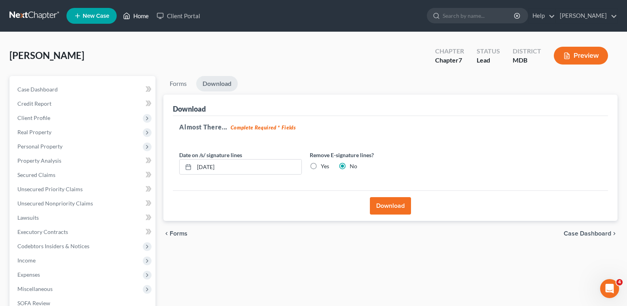
click at [143, 17] on link "Home" at bounding box center [136, 16] width 34 height 14
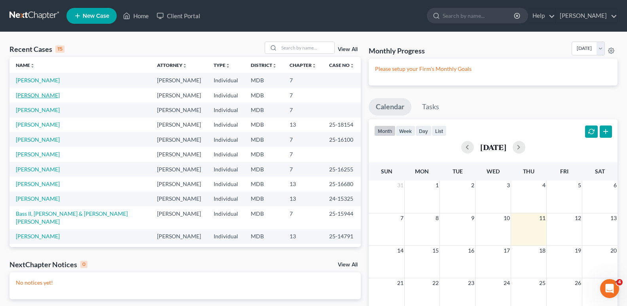
click at [32, 94] on link "[PERSON_NAME]" at bounding box center [38, 95] width 44 height 7
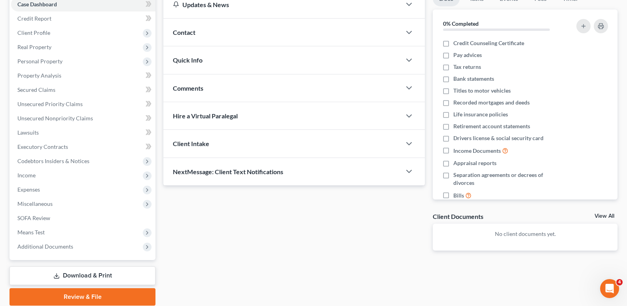
scroll to position [80, 0]
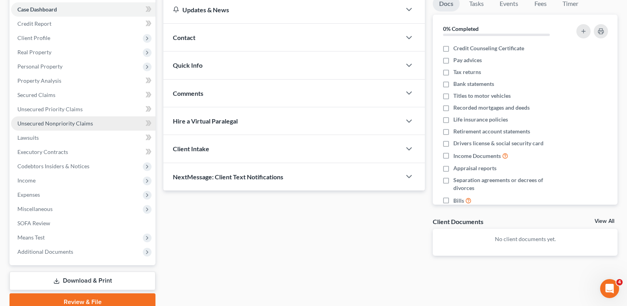
click at [50, 123] on span "Unsecured Nonpriority Claims" at bounding box center [55, 123] width 76 height 7
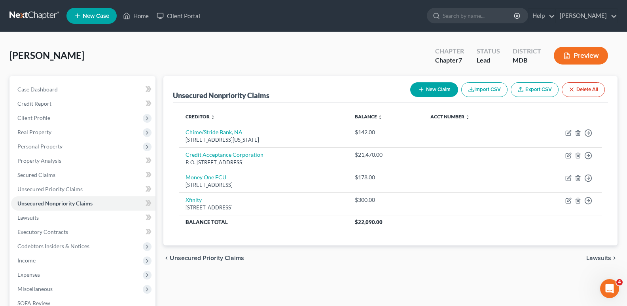
click at [437, 88] on button "New Claim" at bounding box center [434, 89] width 48 height 15
select select "0"
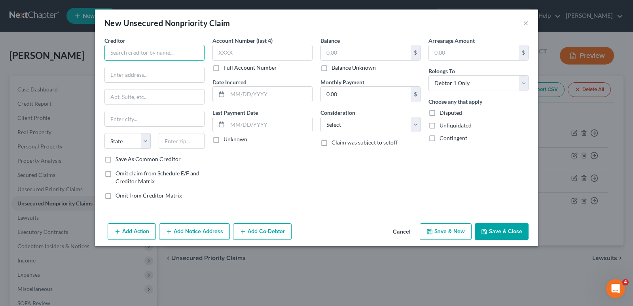
click at [175, 52] on input "text" at bounding box center [154, 53] width 100 height 16
type input "North State Acceptance, LLC"
click at [157, 78] on input "text" at bounding box center [154, 74] width 99 height 15
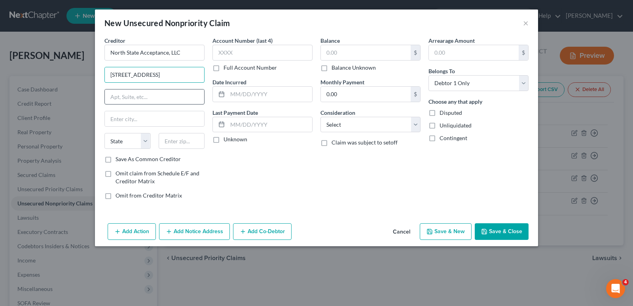
type input "[STREET_ADDRESS]"
click at [165, 98] on input "text" at bounding box center [154, 96] width 99 height 15
type input "Suite 225"
click at [141, 121] on input "text" at bounding box center [154, 118] width 99 height 15
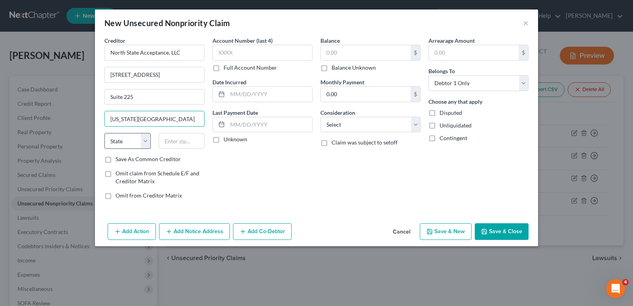
type input "[US_STATE][GEOGRAPHIC_DATA]"
click at [148, 138] on select "State [US_STATE] AK AR AZ CA CO CT DE DC [GEOGRAPHIC_DATA] [GEOGRAPHIC_DATA] GU…" at bounding box center [127, 141] width 46 height 16
select select "48"
click at [104, 133] on select "State [US_STATE] AK AR AZ CA CO CT DE DC [GEOGRAPHIC_DATA] [GEOGRAPHIC_DATA] GU…" at bounding box center [127, 141] width 46 height 16
click at [180, 145] on input "text" at bounding box center [182, 141] width 46 height 16
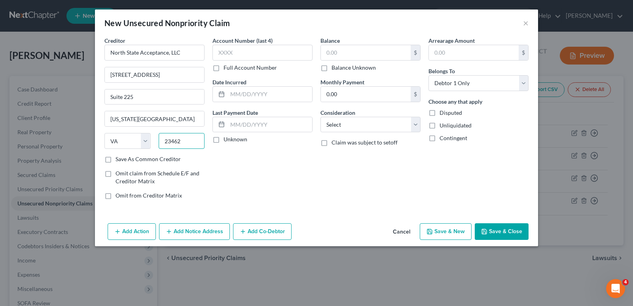
type input "23462"
click at [115, 160] on label "Save As Common Creditor" at bounding box center [147, 159] width 65 height 8
click at [119, 160] on input "Save As Common Creditor" at bounding box center [121, 157] width 5 height 5
checkbox input "true"
click at [346, 49] on input "text" at bounding box center [366, 52] width 90 height 15
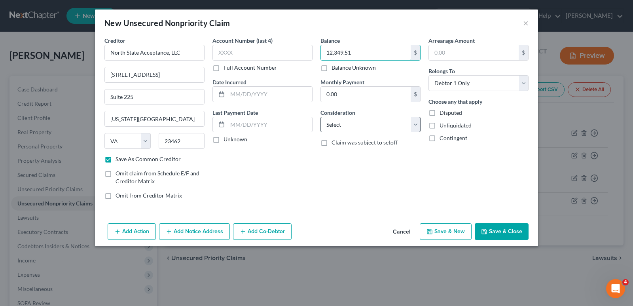
type input "12,349.51"
click at [415, 126] on select "Select Cable / Satellite Services Collection Agency Credit Card Debt Debt Couns…" at bounding box center [370, 125] width 100 height 16
select select "14"
click at [320, 117] on select "Select Cable / Satellite Services Collection Agency Credit Card Debt Debt Couns…" at bounding box center [370, 125] width 100 height 16
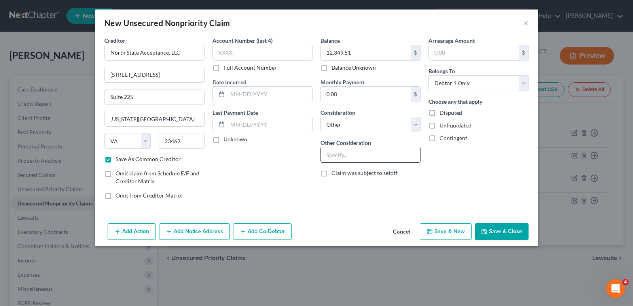
click at [362, 155] on input "text" at bounding box center [370, 154] width 99 height 15
type input "Judgment."
click at [500, 228] on button "Save & Close" at bounding box center [502, 231] width 54 height 17
checkbox input "false"
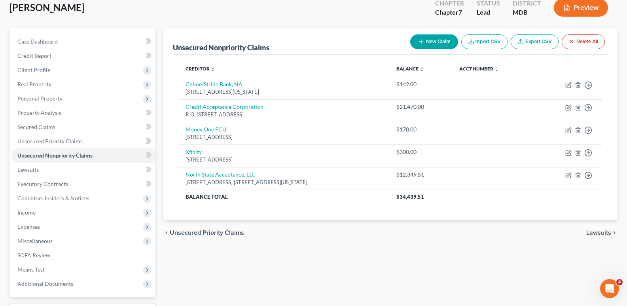
scroll to position [115, 0]
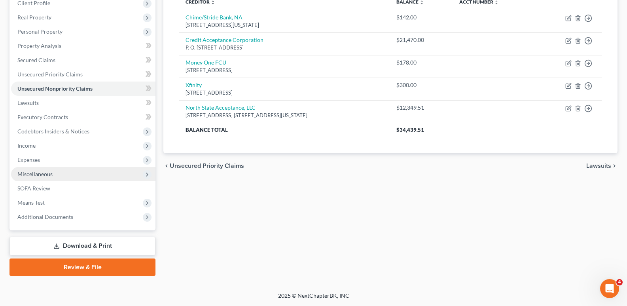
click at [43, 176] on span "Miscellaneous" at bounding box center [34, 173] width 35 height 7
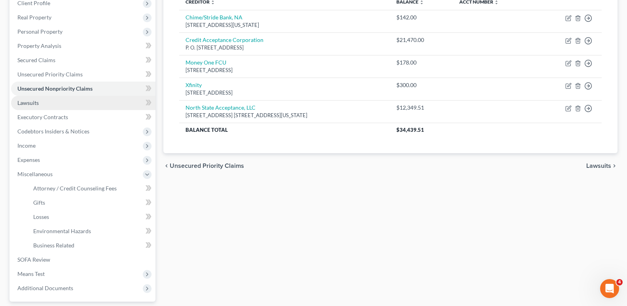
click at [30, 102] on span "Lawsuits" at bounding box center [27, 102] width 21 height 7
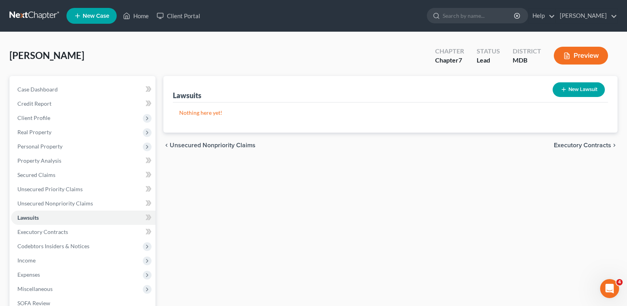
click at [576, 89] on button "New Lawsuit" at bounding box center [579, 89] width 52 height 15
select select "0"
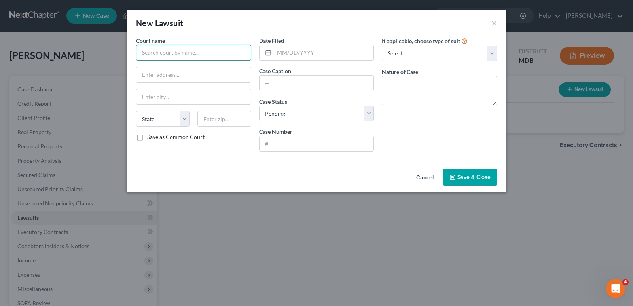
click at [222, 53] on input "text" at bounding box center [193, 53] width 115 height 16
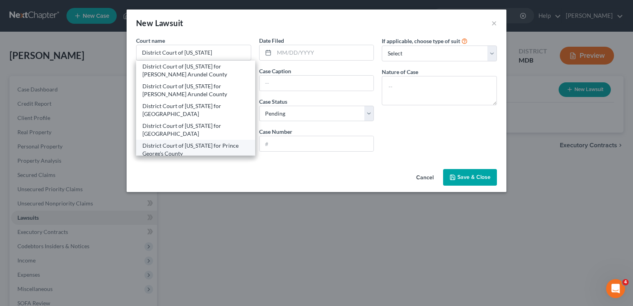
click at [188, 145] on div "District Court of [US_STATE] for Prince George's County" at bounding box center [195, 150] width 106 height 16
type input "District Court of [US_STATE] for Prince George's County"
type input "[STREET_ADDRESS]"
type input "Upper Marlboro"
select select "21"
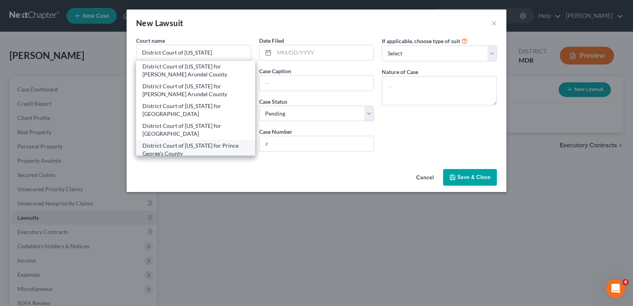
type input "20772-3042"
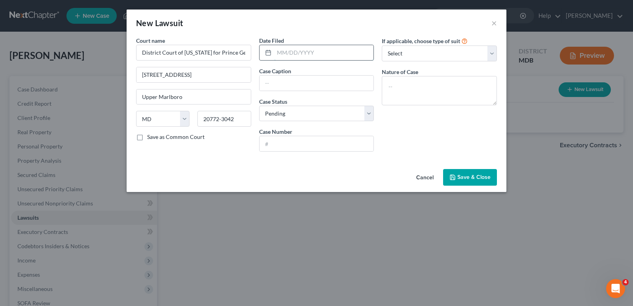
click at [301, 53] on input "text" at bounding box center [324, 52] width 100 height 15
type input "[DATE]"
click at [299, 88] on input "text" at bounding box center [316, 83] width 114 height 15
type input "Credit Acceptance Corp, vs. [PERSON_NAME]"
click at [290, 145] on input "text" at bounding box center [316, 143] width 114 height 15
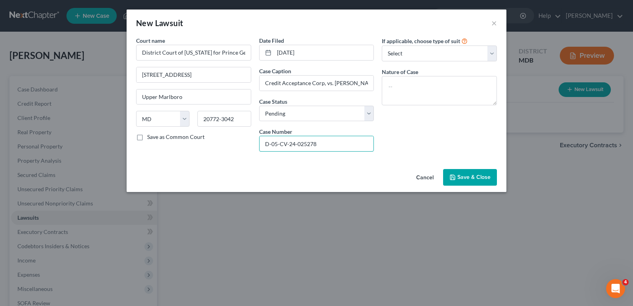
type input "D-05-CV-24-025278"
click at [477, 174] on span "Save & Close" at bounding box center [473, 177] width 33 height 7
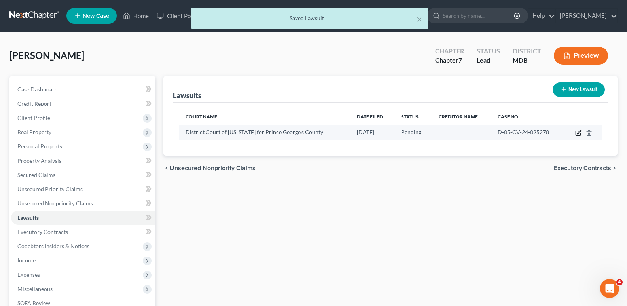
click at [580, 133] on icon "button" at bounding box center [578, 133] width 6 height 6
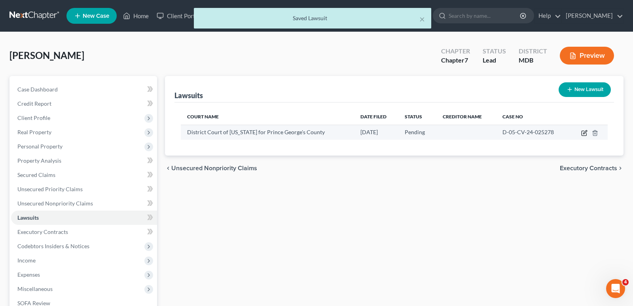
select select "21"
select select "0"
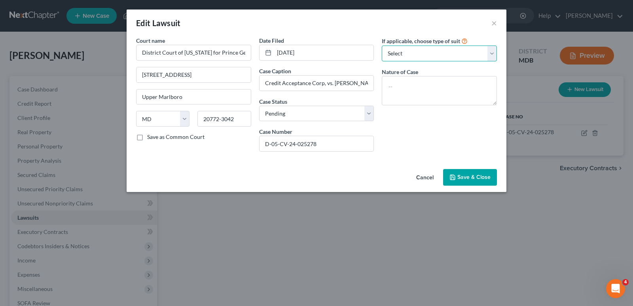
click at [494, 51] on select "Select Repossession Garnishment Foreclosure Attached, Seized, Or Levied Other" at bounding box center [439, 53] width 115 height 16
select select "4"
click at [382, 45] on select "Select Repossession Garnishment Foreclosure Attached, Seized, Or Levied Other" at bounding box center [439, 53] width 115 height 16
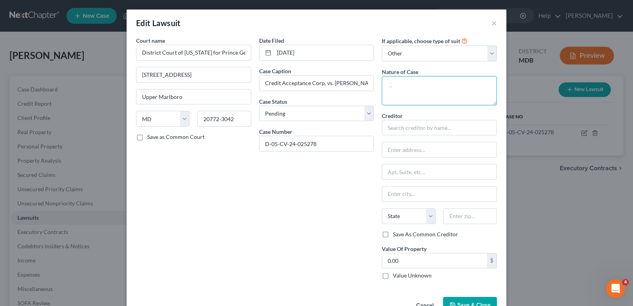
click at [418, 85] on textarea at bounding box center [439, 90] width 115 height 29
type textarea "c"
type textarea "Contract"
click at [446, 127] on input "text" at bounding box center [439, 128] width 115 height 16
type input "Credit Acceptance Corp."
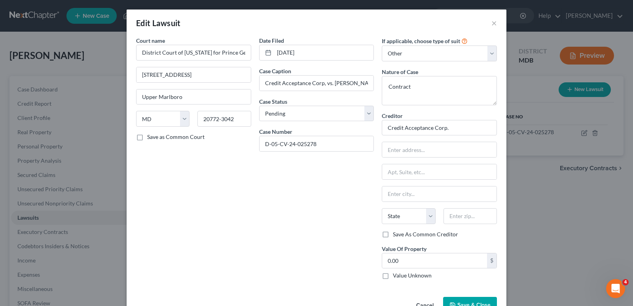
click at [470, 296] on button "Save & Close" at bounding box center [470, 305] width 54 height 17
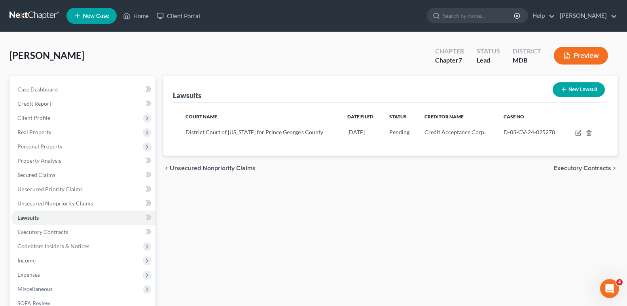
click at [576, 87] on button "New Lawsuit" at bounding box center [579, 89] width 52 height 15
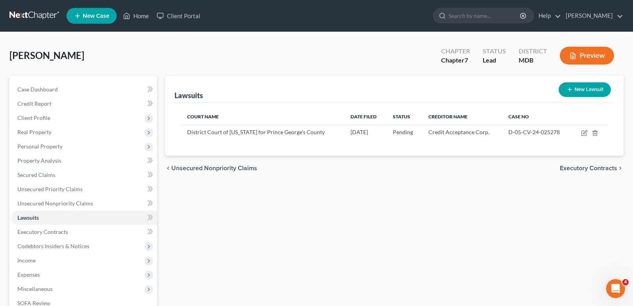
select select "0"
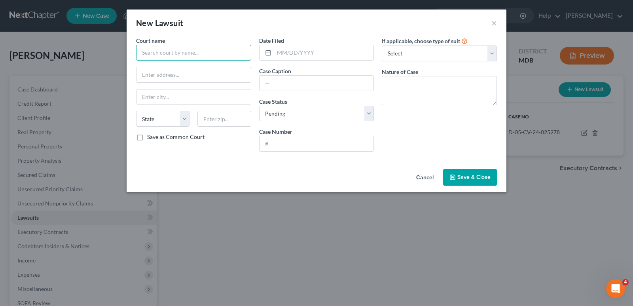
click at [219, 50] on input "text" at bounding box center [193, 53] width 115 height 16
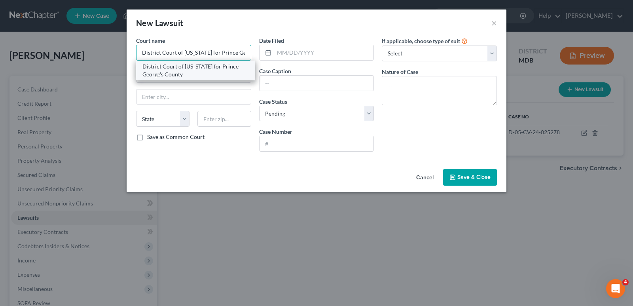
type input "District Court of [US_STATE] for Prince George's County"
click at [204, 69] on div "District Court of [US_STATE] for Prince George's County" at bounding box center [195, 70] width 106 height 16
type input "[STREET_ADDRESS]"
type input "Upper Marlboro"
select select "21"
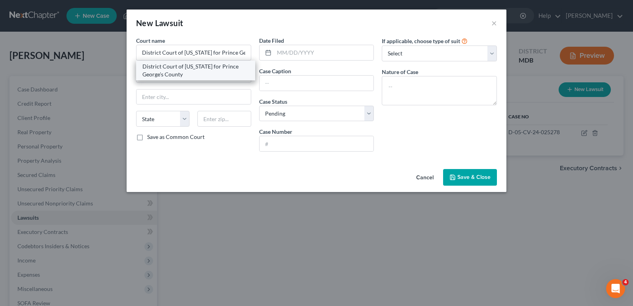
type input "20772-3042"
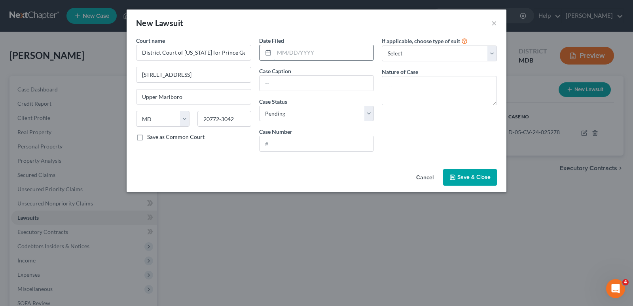
click at [309, 56] on input "text" at bounding box center [324, 52] width 100 height 15
type input "[DATE]"
click at [310, 84] on input "text" at bounding box center [316, 83] width 114 height 15
type input "North State Acceptance, LLC vs. [PERSON_NAME]"
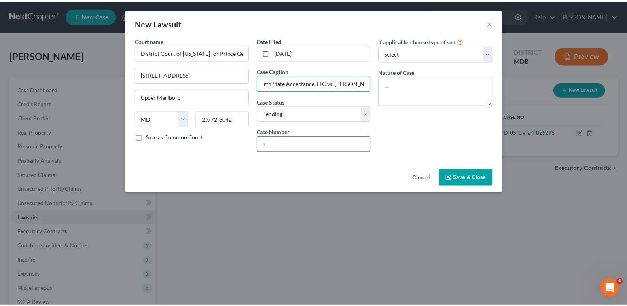
scroll to position [0, 0]
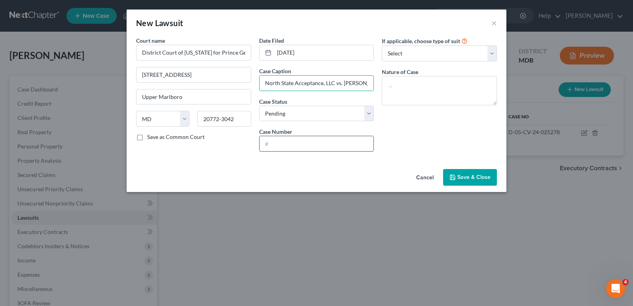
click at [300, 144] on input "text" at bounding box center [316, 143] width 114 height 15
type input "05-02-0012976-2018"
click at [494, 52] on select "Select Repossession Garnishment Foreclosure Attached, Seized, Or Levied Other" at bounding box center [439, 53] width 115 height 16
select select "4"
click at [382, 45] on select "Select Repossession Garnishment Foreclosure Attached, Seized, Or Levied Other" at bounding box center [439, 53] width 115 height 16
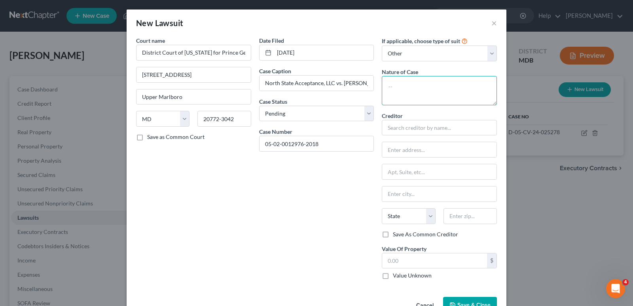
drag, startPoint x: 429, startPoint y: 106, endPoint x: 411, endPoint y: 87, distance: 26.0
click at [411, 87] on textarea at bounding box center [439, 90] width 115 height 29
type textarea "Contract."
click at [471, 296] on button "Save & Close" at bounding box center [470, 305] width 54 height 17
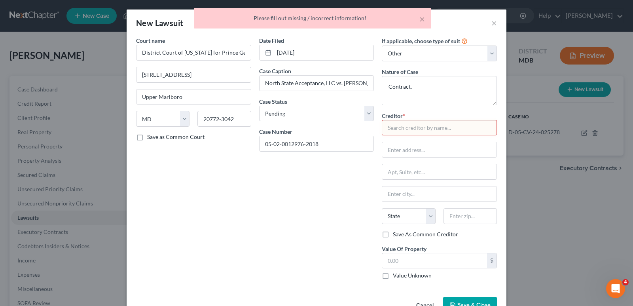
click at [453, 121] on input "text" at bounding box center [439, 128] width 115 height 16
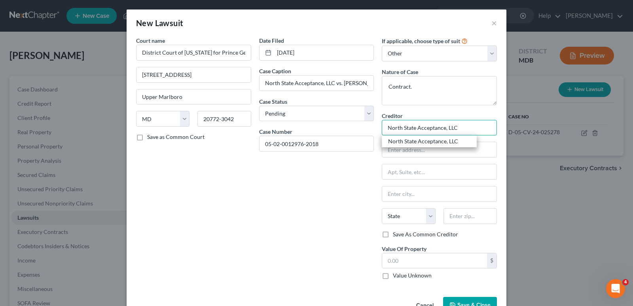
type input "North State Acceptance, LLC"
click at [469, 296] on button "Save & Close" at bounding box center [470, 305] width 54 height 17
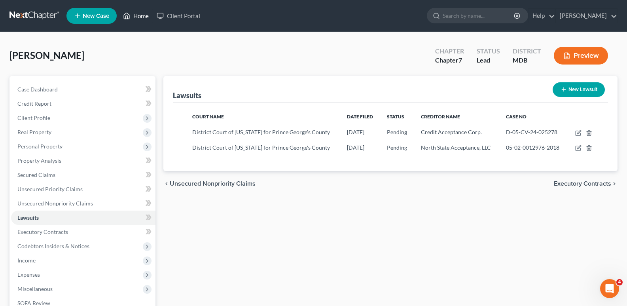
click at [139, 14] on link "Home" at bounding box center [136, 16] width 34 height 14
